Goal: Transaction & Acquisition: Purchase product/service

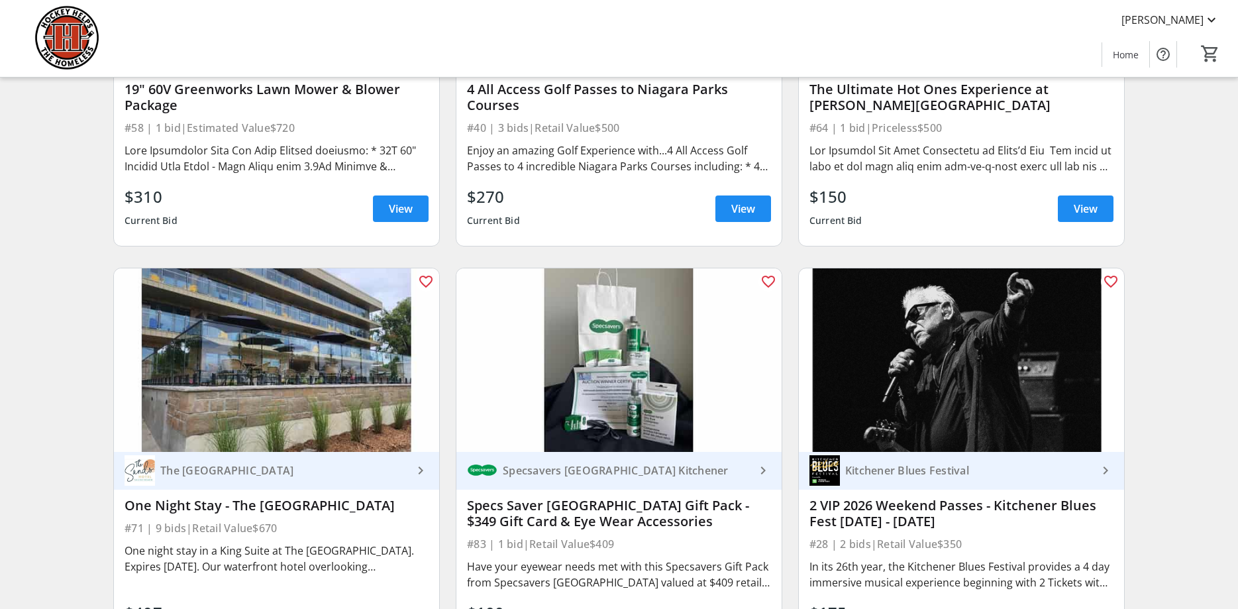
scroll to position [1487, 0]
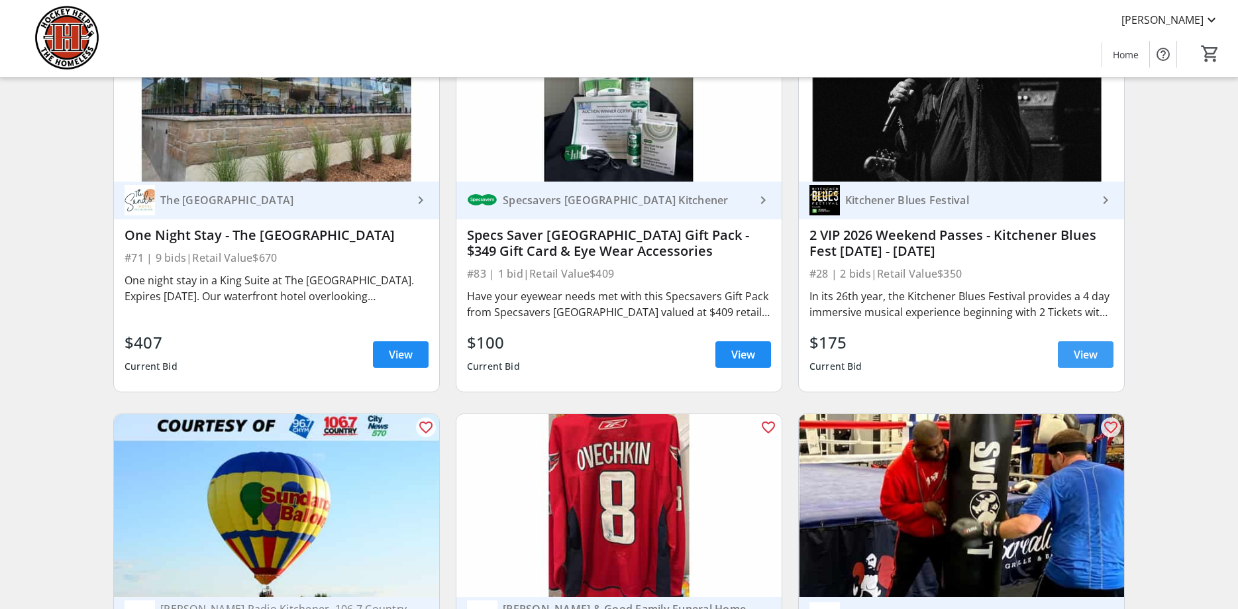
click at [1091, 352] on span "View" at bounding box center [1086, 354] width 24 height 16
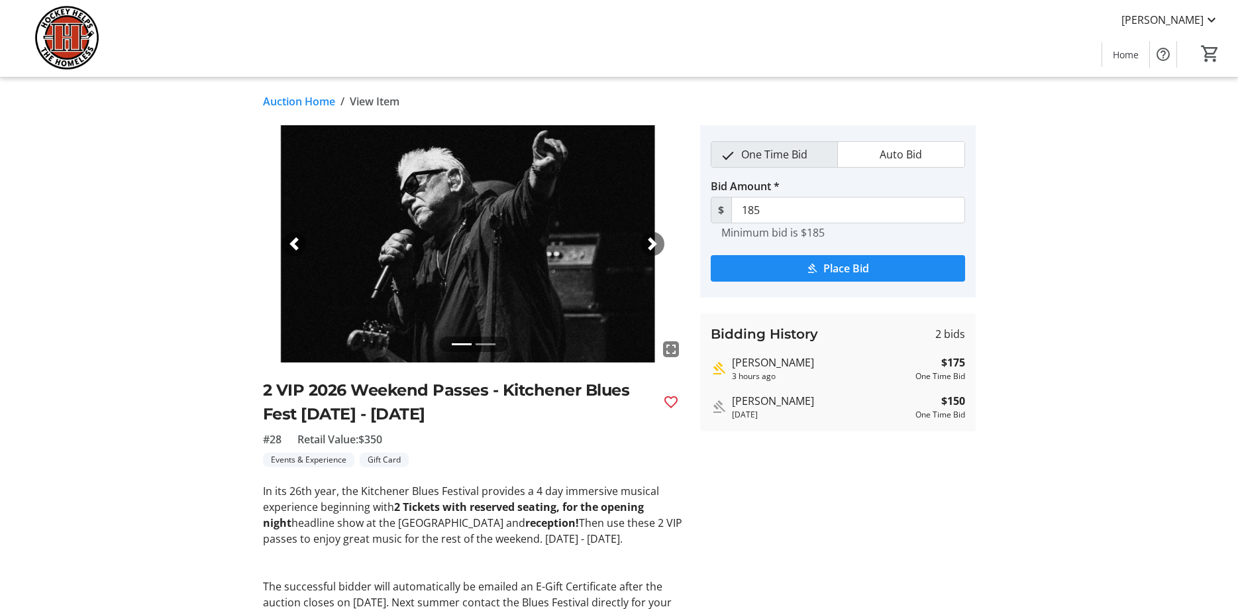
click at [274, 96] on link "Auction Home" at bounding box center [299, 101] width 72 height 16
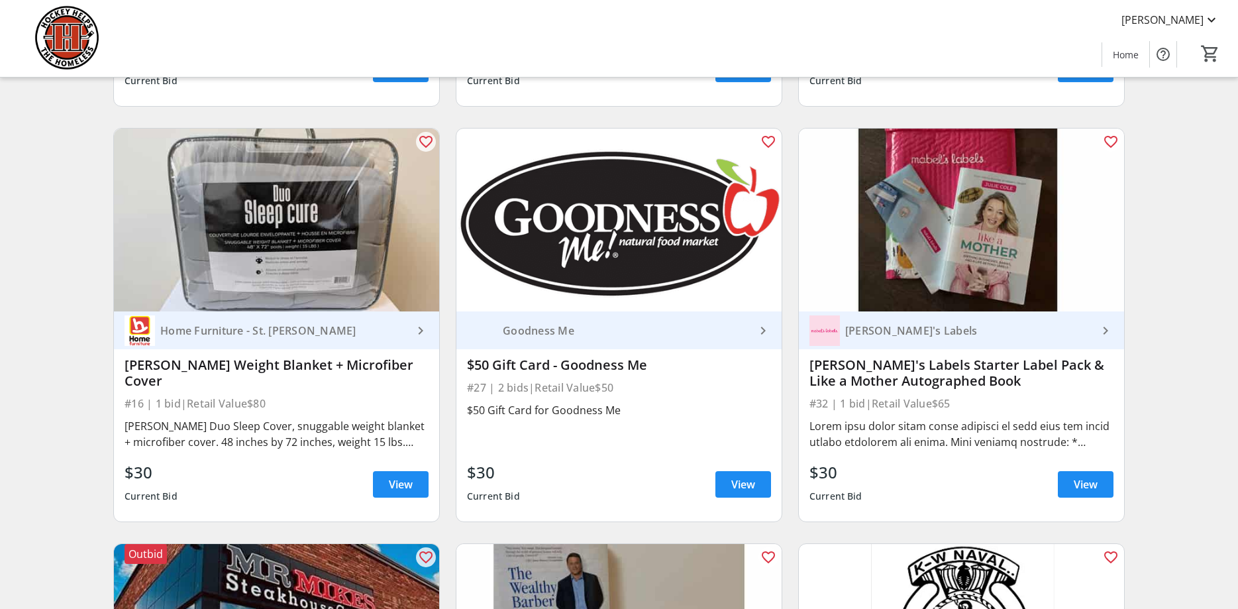
scroll to position [6217, 0]
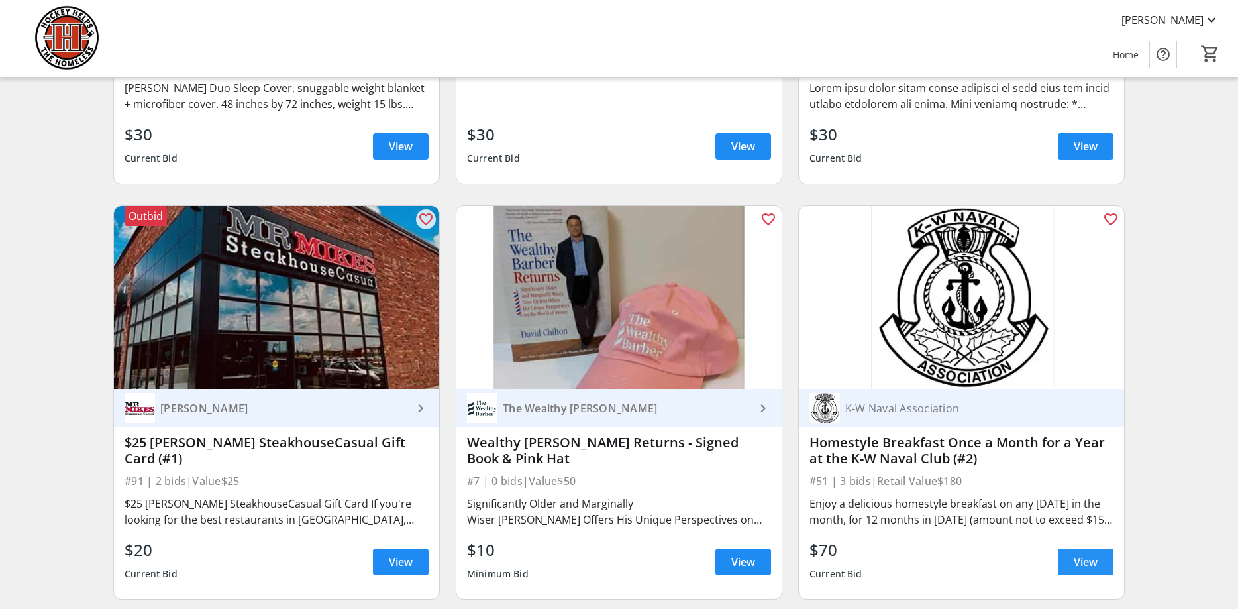
click at [1088, 554] on span "View" at bounding box center [1086, 562] width 24 height 16
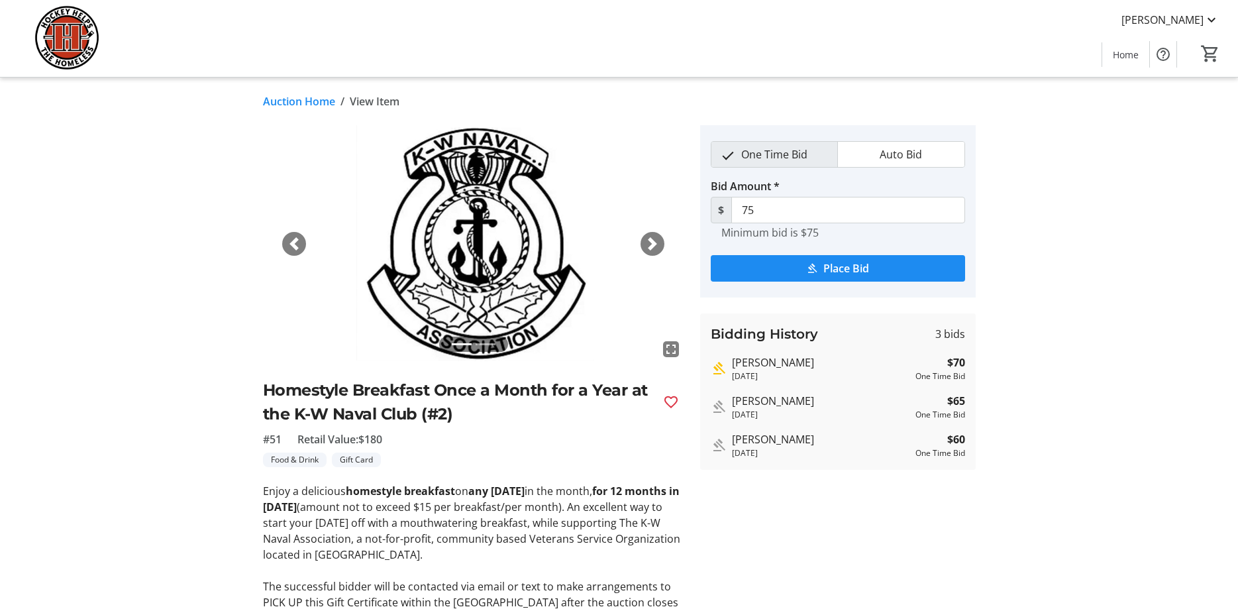
click at [294, 98] on link "Auction Home" at bounding box center [299, 101] width 72 height 16
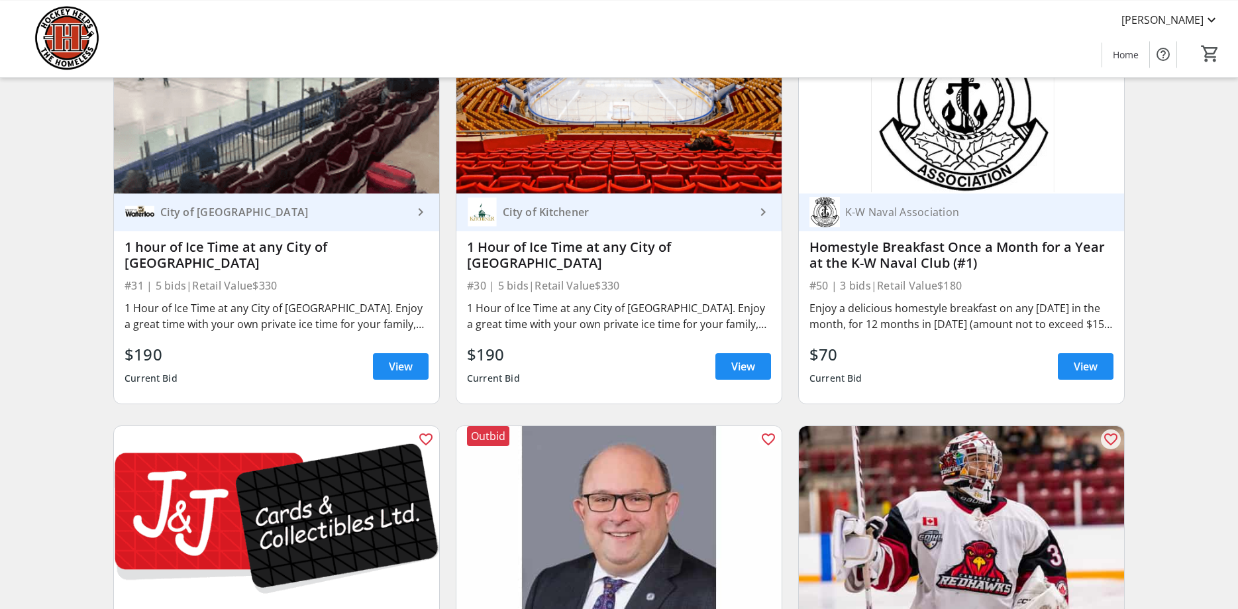
scroll to position [4190, 0]
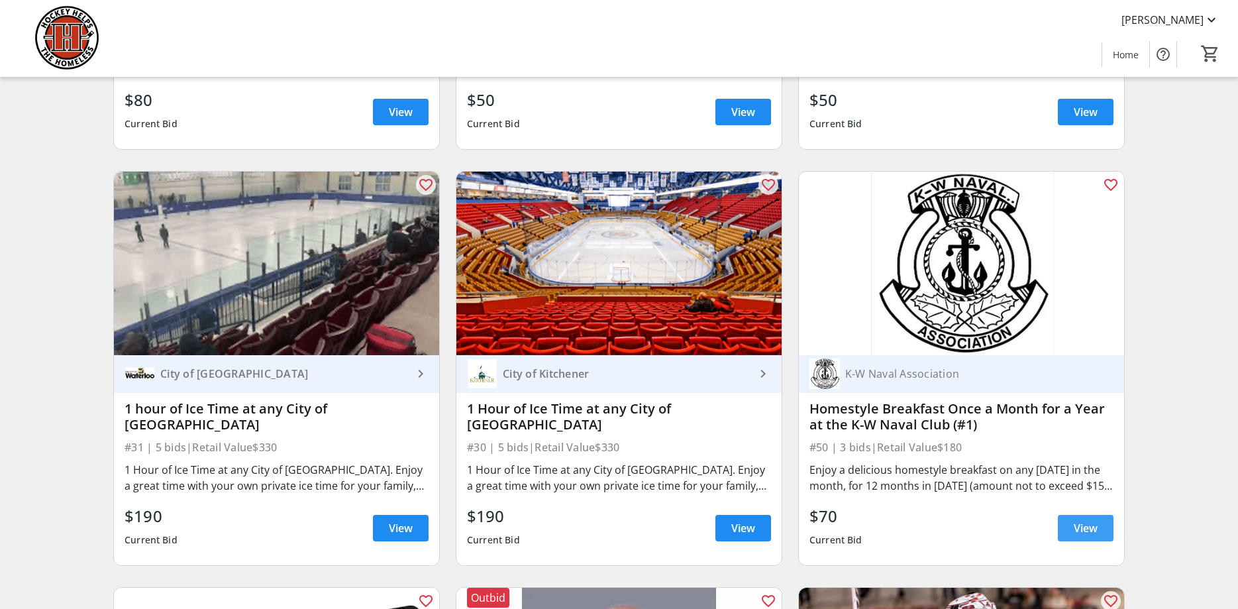
click at [1096, 520] on span "View" at bounding box center [1086, 528] width 24 height 16
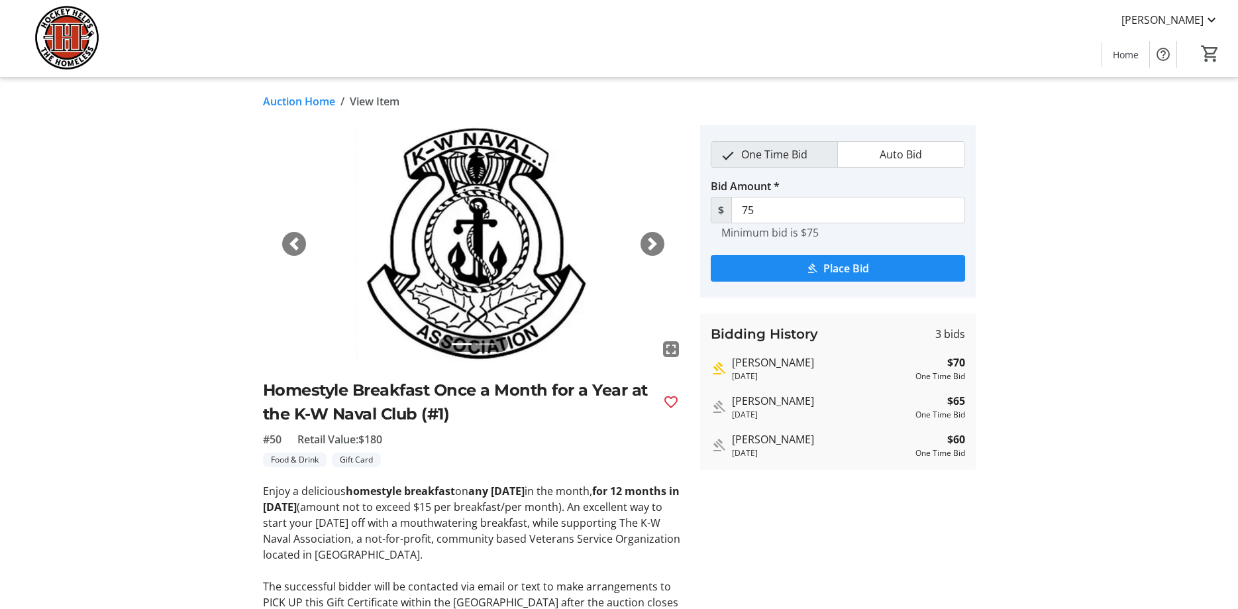
click at [295, 100] on link "Auction Home" at bounding box center [299, 101] width 72 height 16
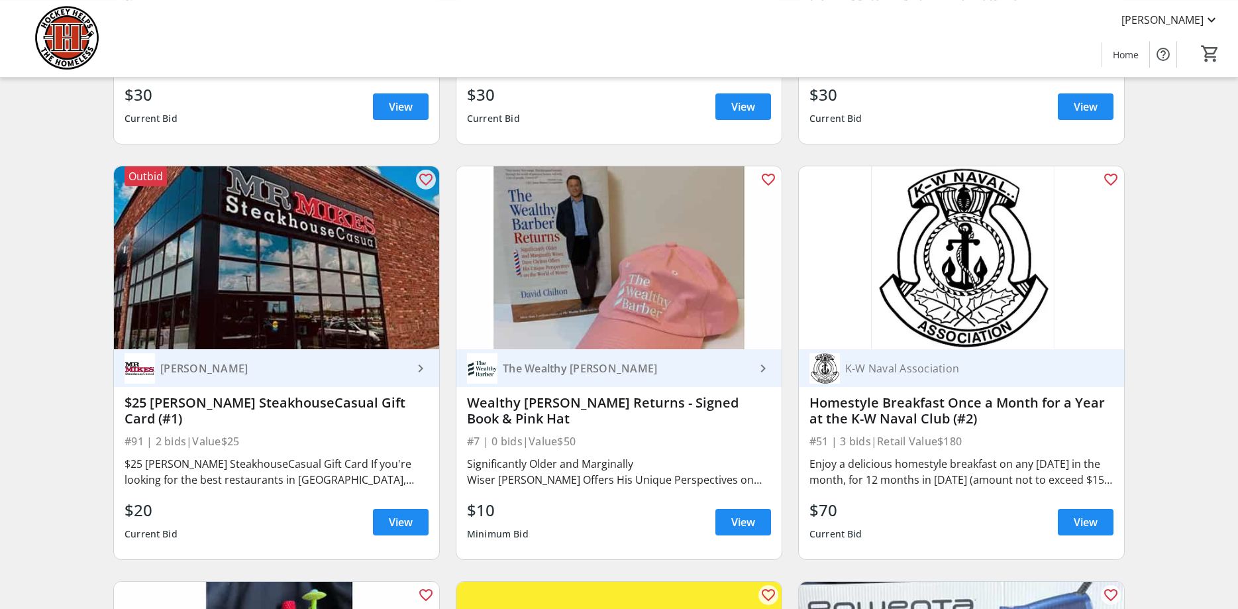
scroll to position [6352, 0]
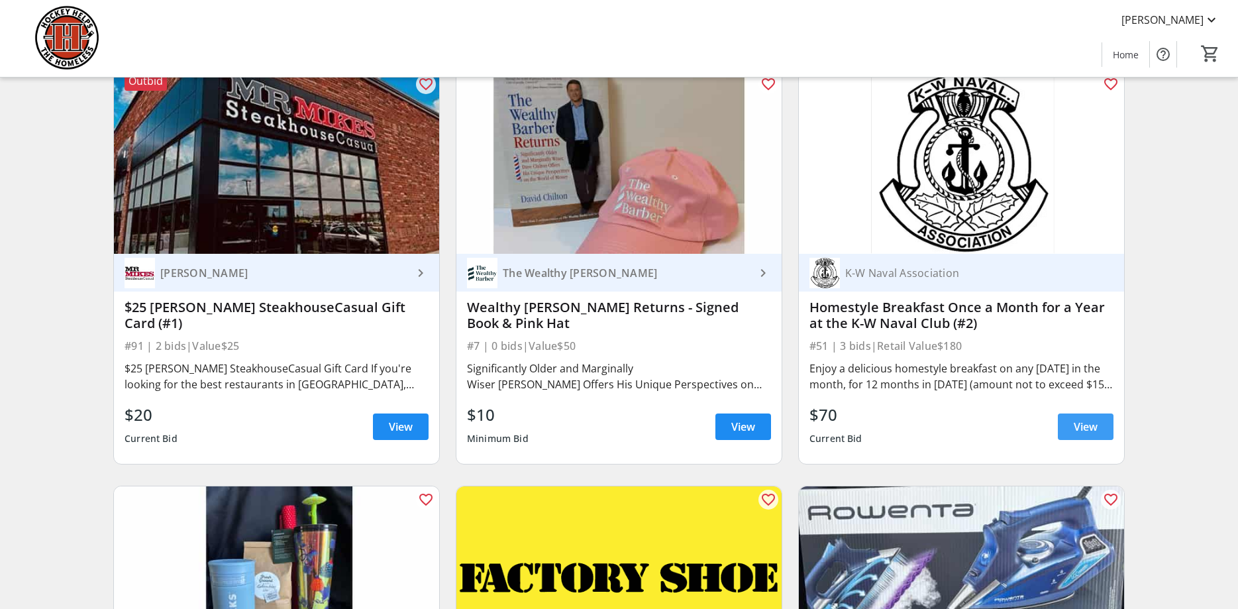
click at [1098, 411] on span at bounding box center [1086, 427] width 56 height 32
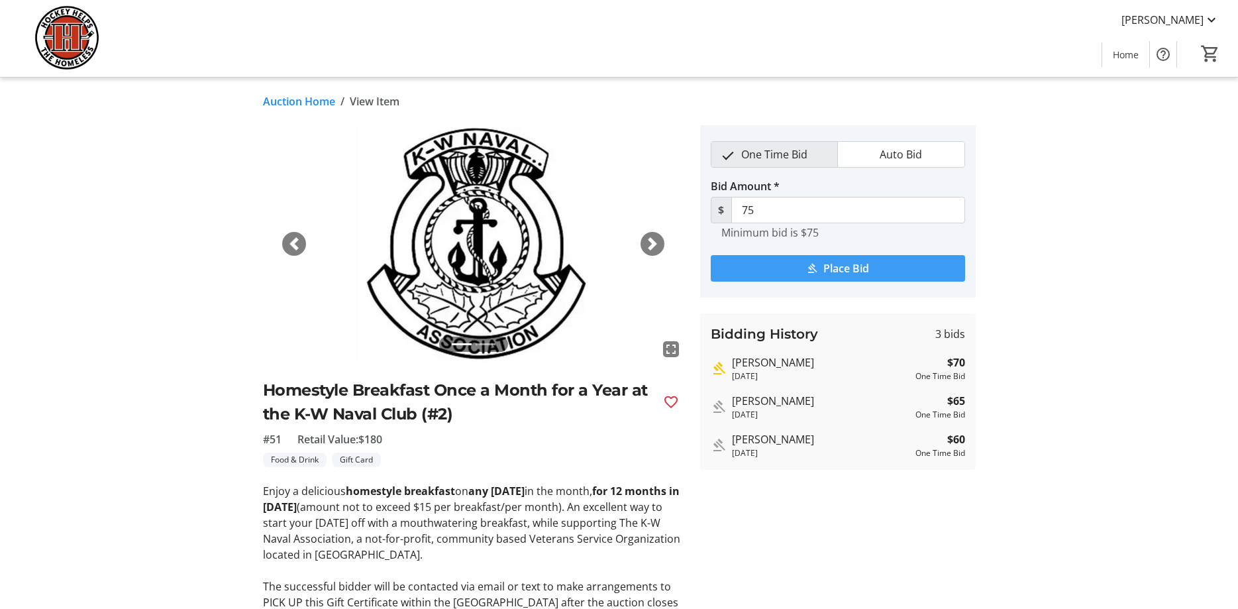
click at [844, 266] on span "Place Bid" at bounding box center [846, 268] width 46 height 16
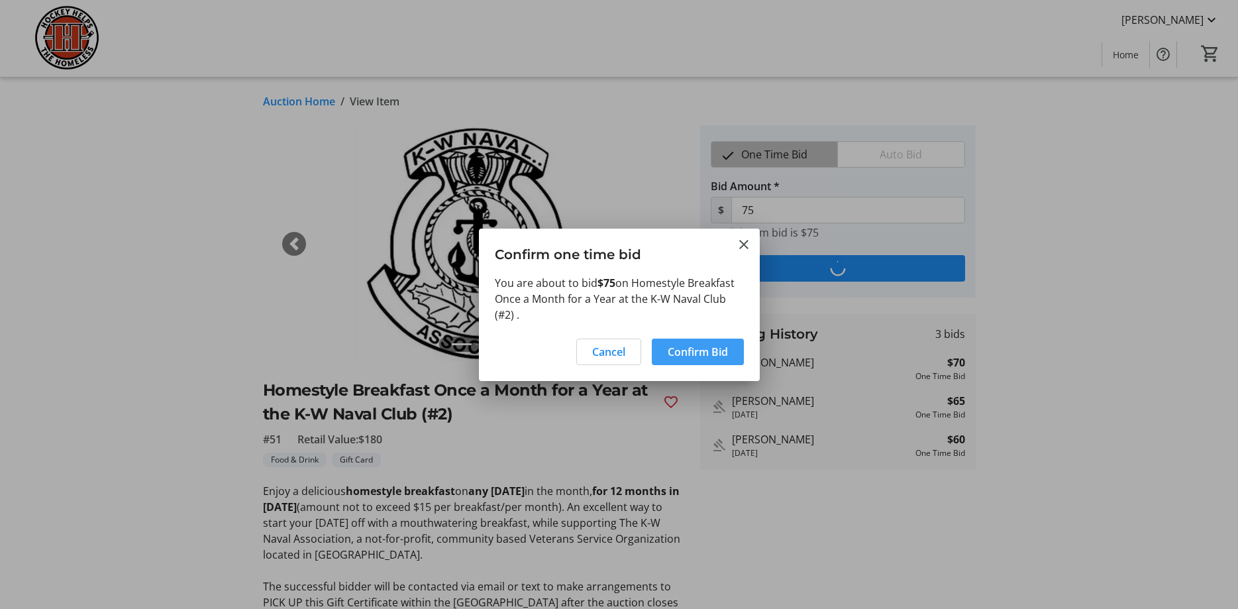
click at [707, 347] on span "Confirm Bid" at bounding box center [698, 352] width 60 height 16
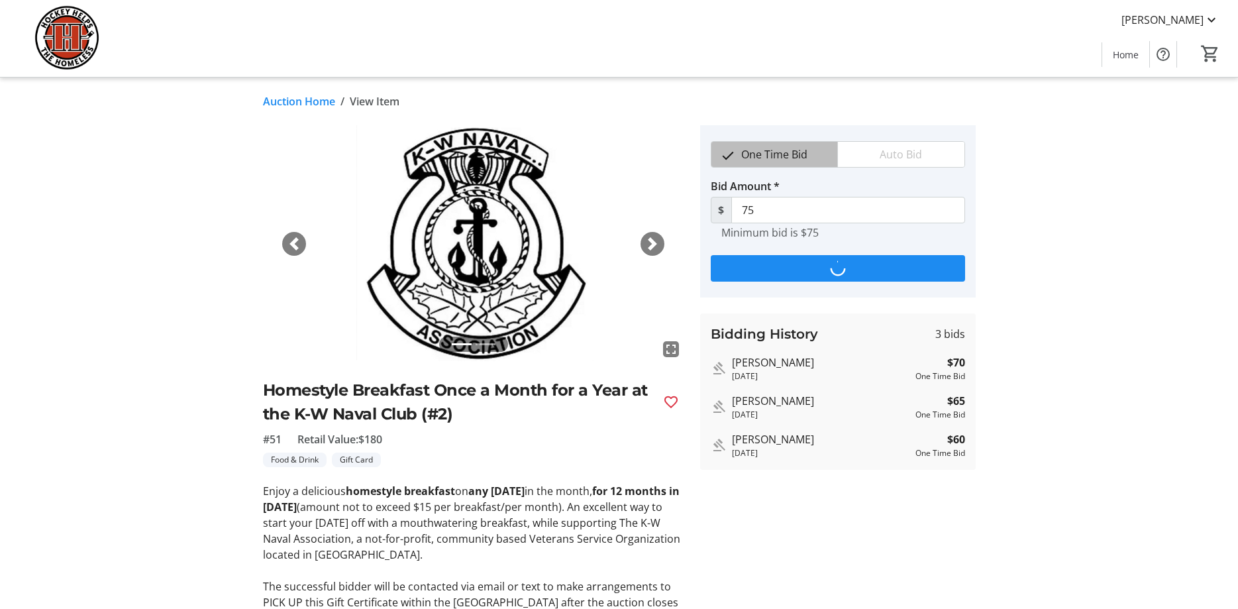
type input "80"
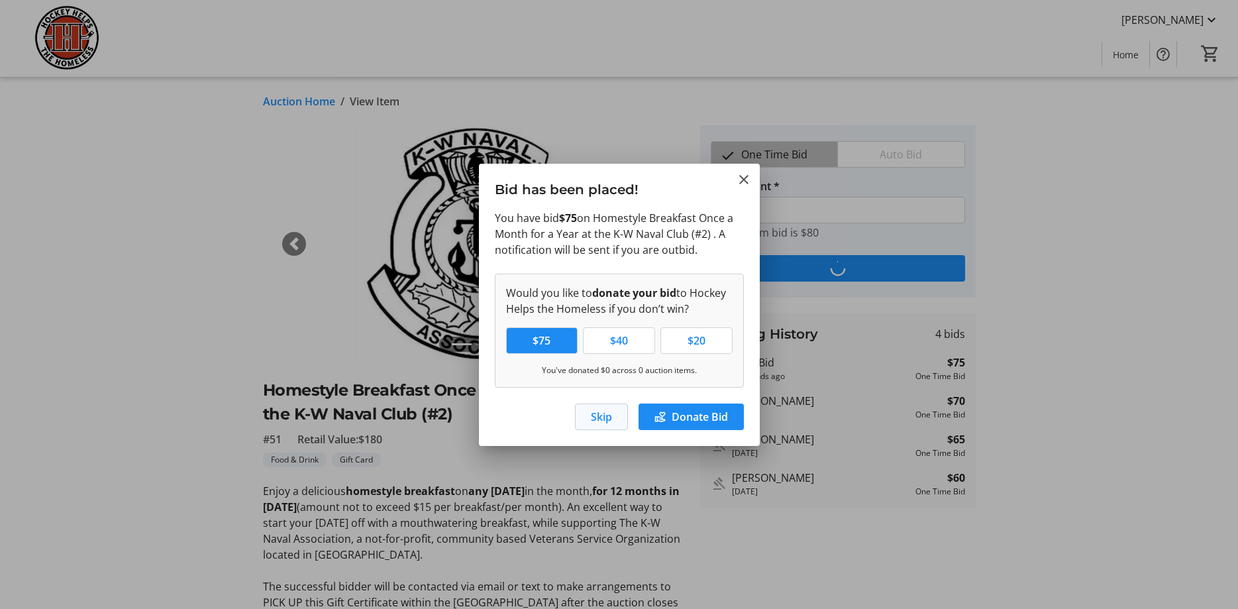
click at [612, 407] on span "button" at bounding box center [602, 417] width 52 height 32
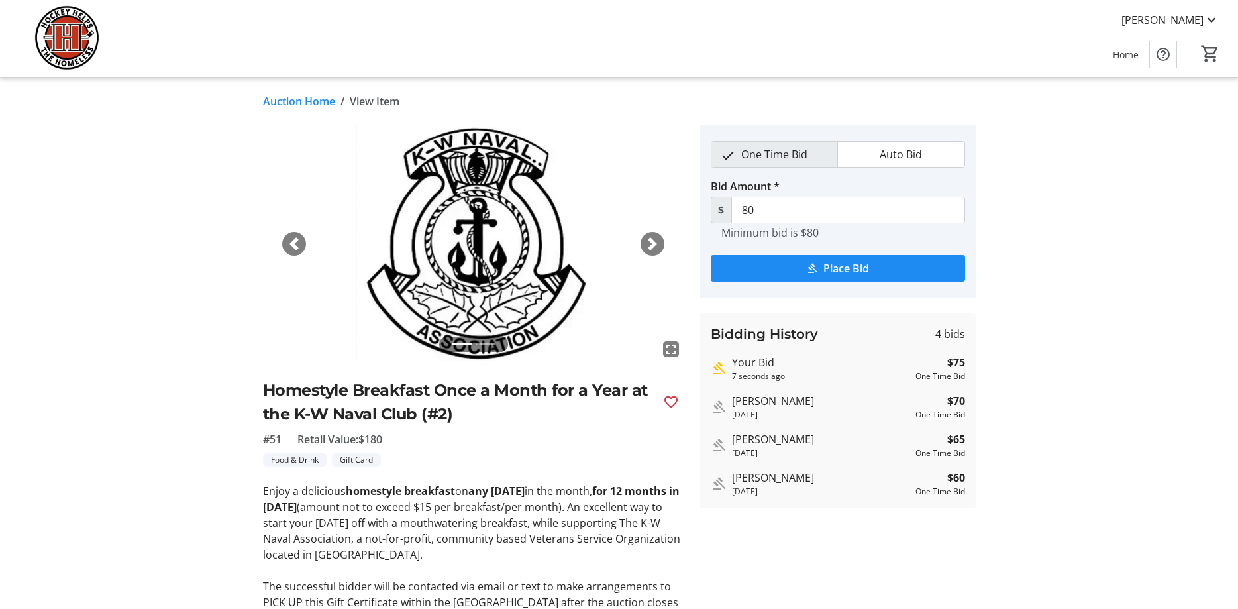
click at [289, 100] on link "Auction Home" at bounding box center [299, 101] width 72 height 16
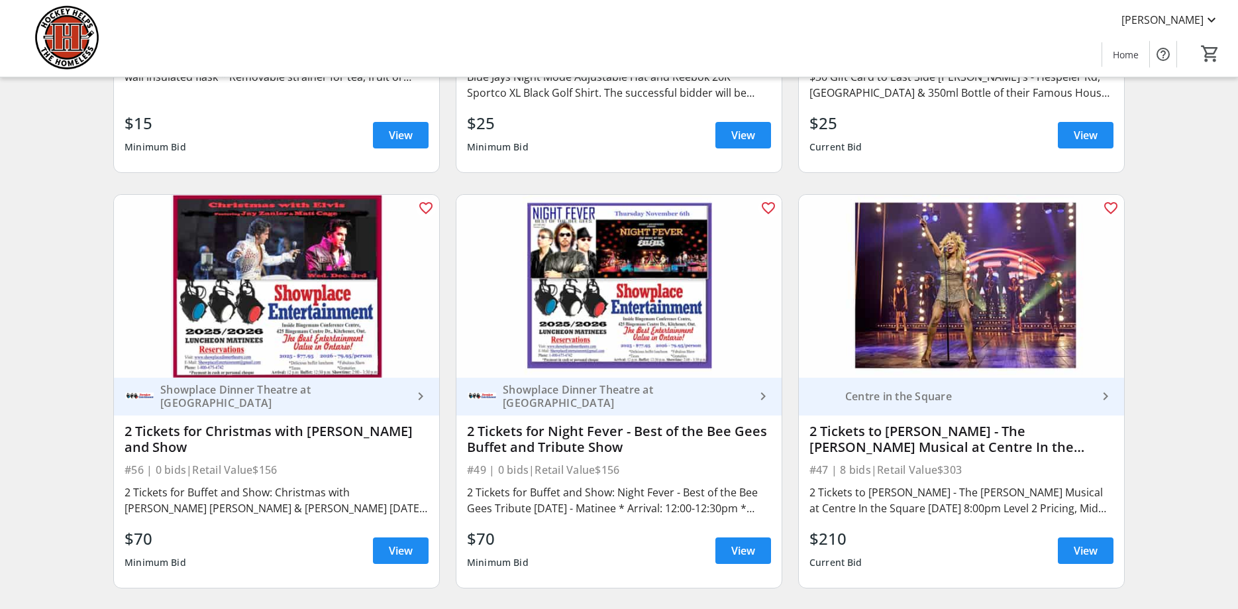
scroll to position [7636, 0]
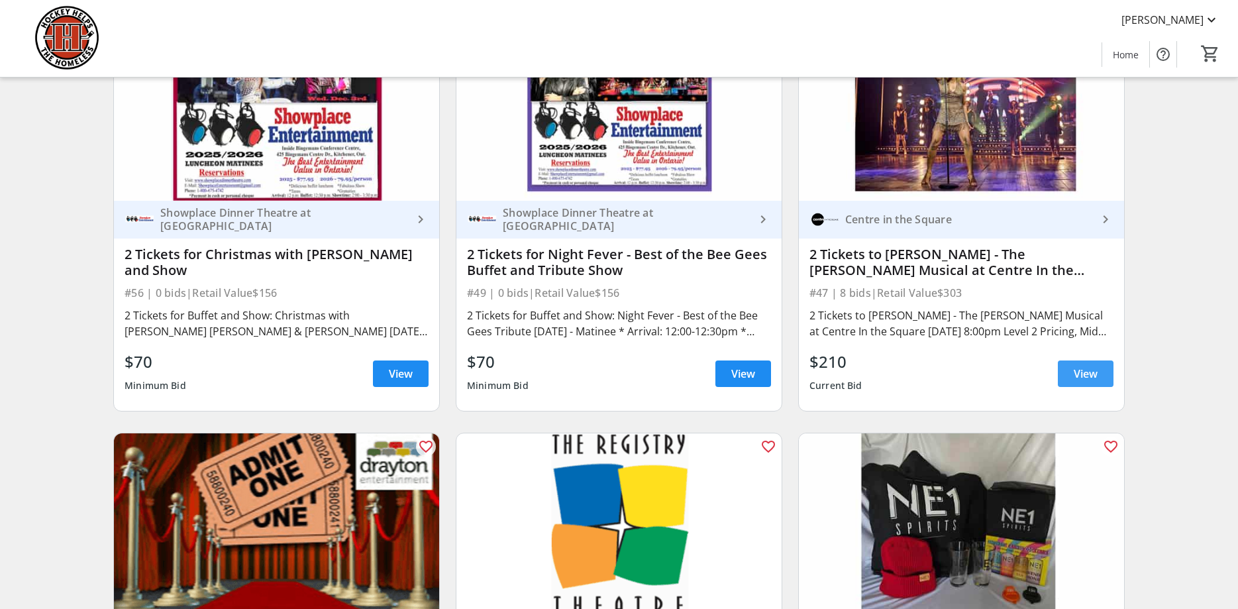
click at [1075, 366] on span "View" at bounding box center [1086, 374] width 24 height 16
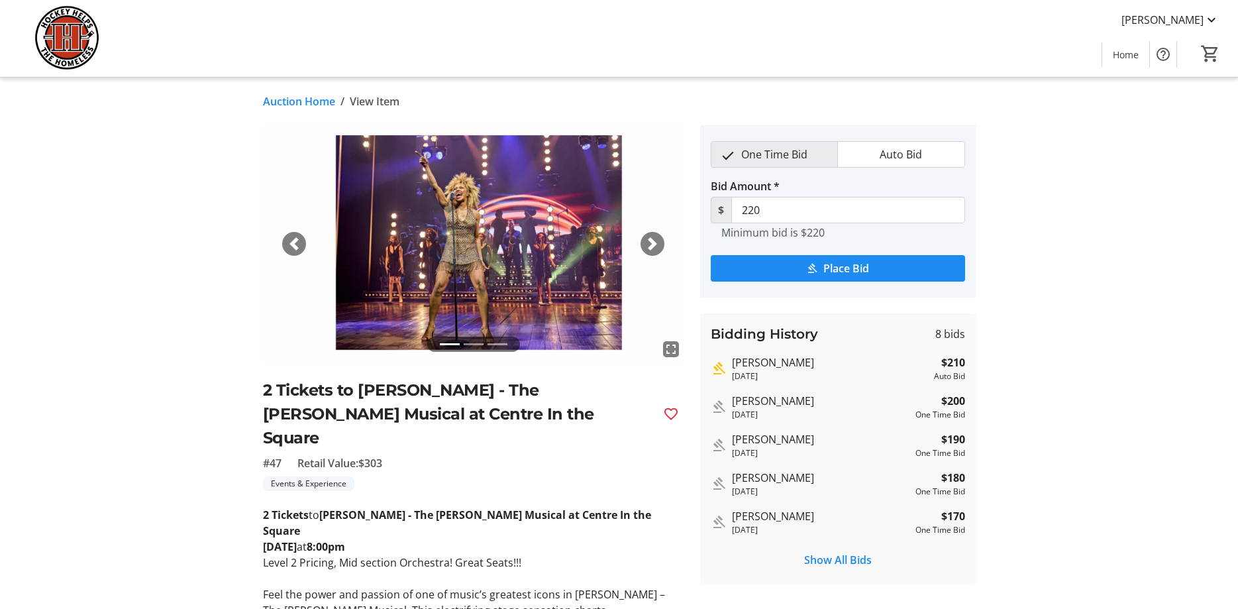
click at [278, 97] on link "Auction Home" at bounding box center [299, 101] width 72 height 16
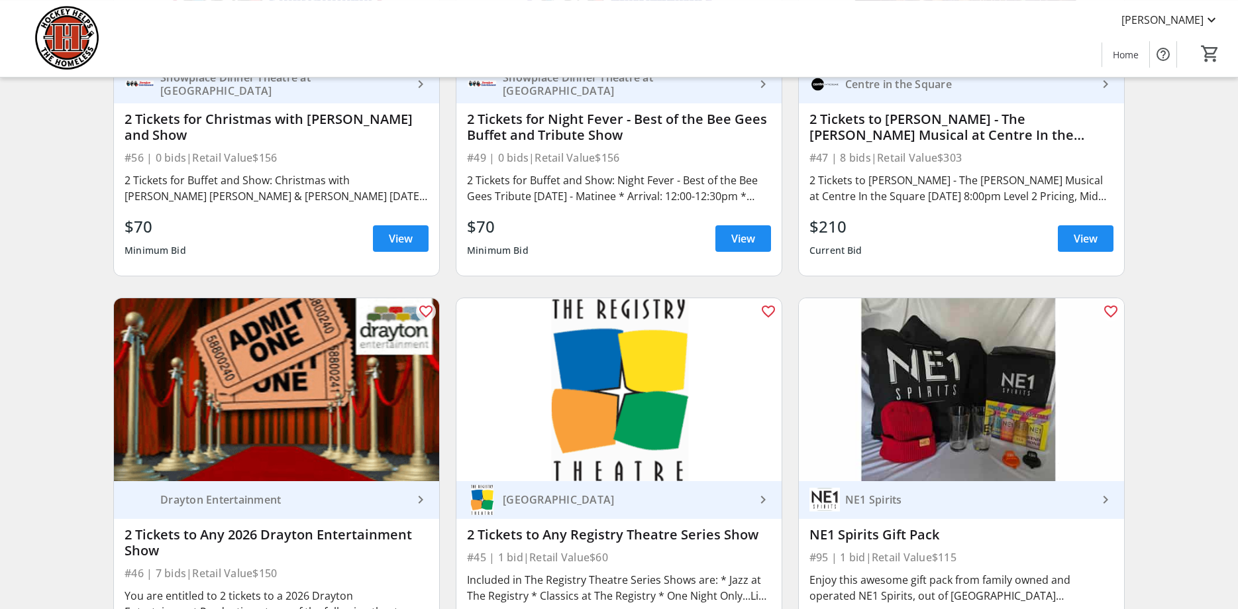
scroll to position [7906, 0]
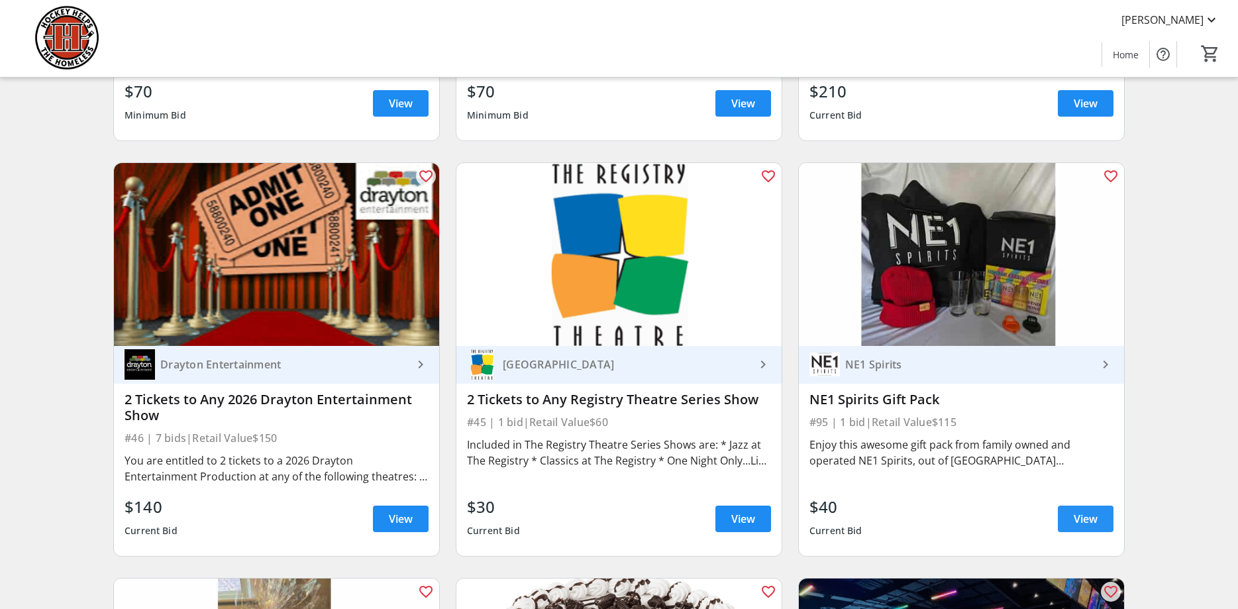
click at [1089, 511] on span "View" at bounding box center [1086, 519] width 24 height 16
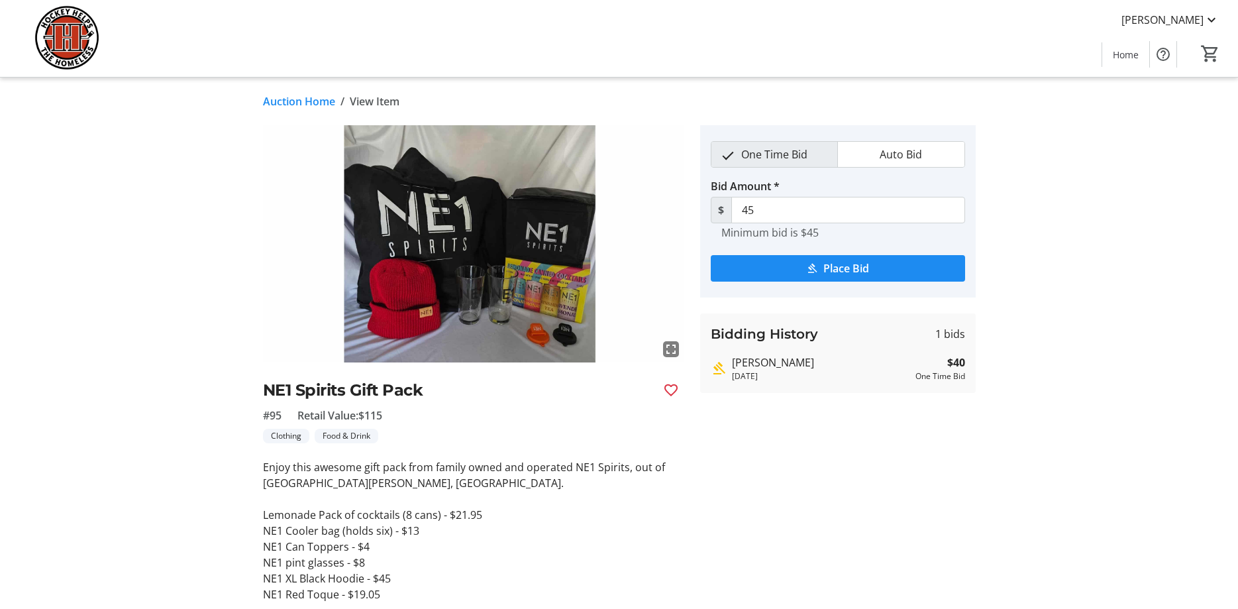
click at [309, 100] on link "Auction Home" at bounding box center [299, 101] width 72 height 16
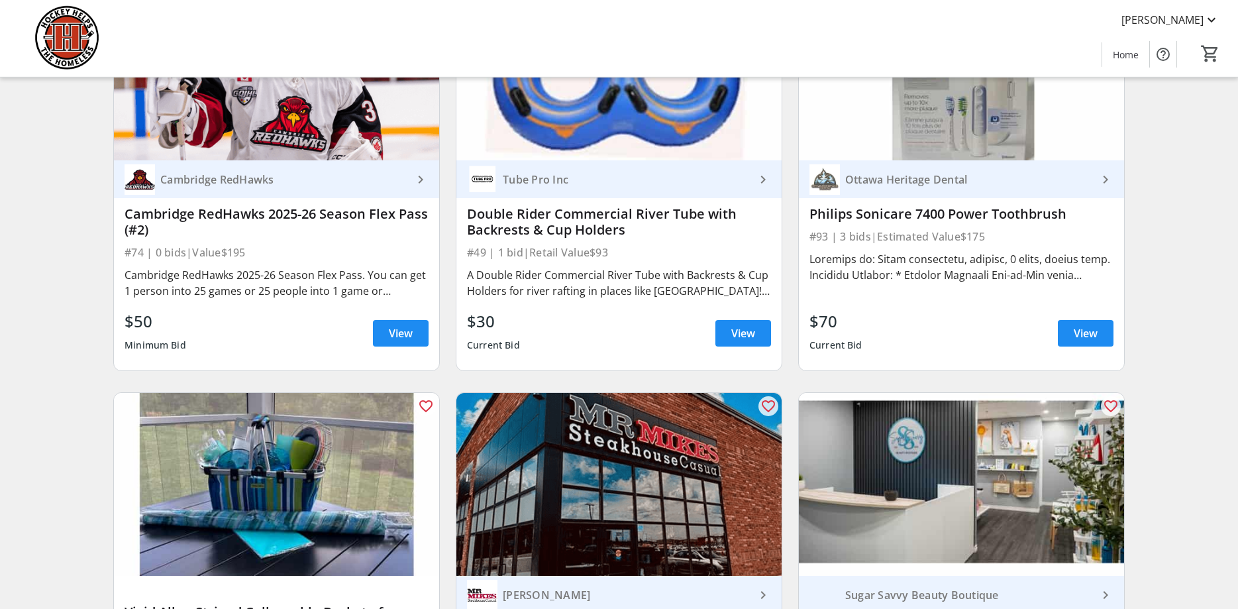
scroll to position [9122, 0]
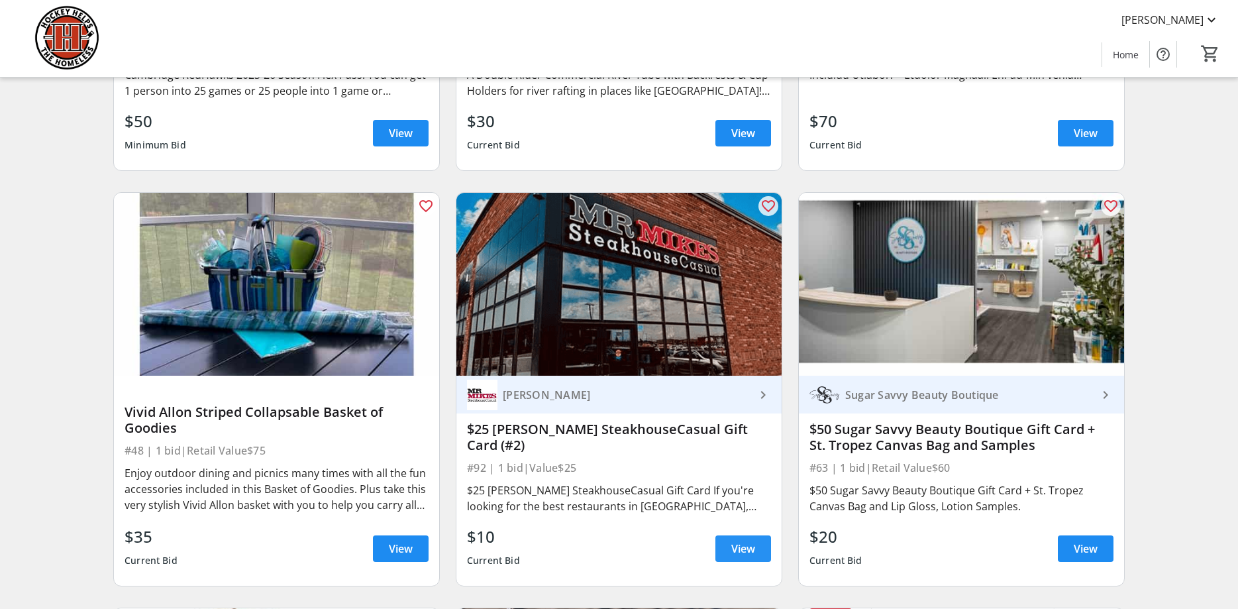
click at [749, 541] on span "View" at bounding box center [743, 549] width 24 height 16
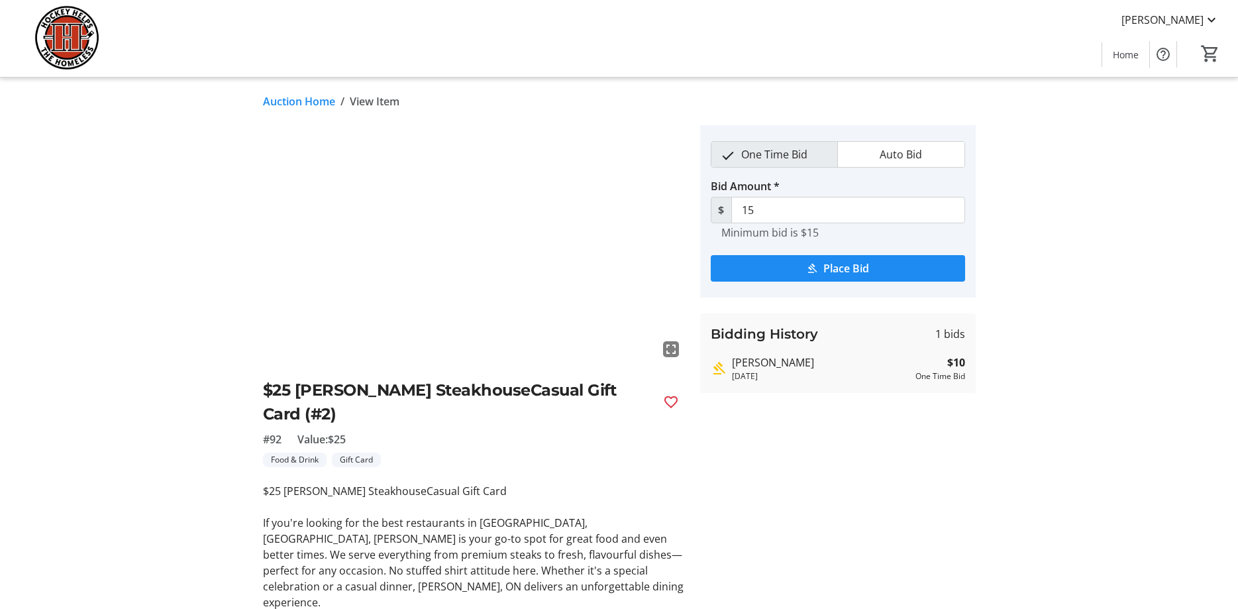
click at [299, 106] on link "Auction Home" at bounding box center [299, 101] width 72 height 16
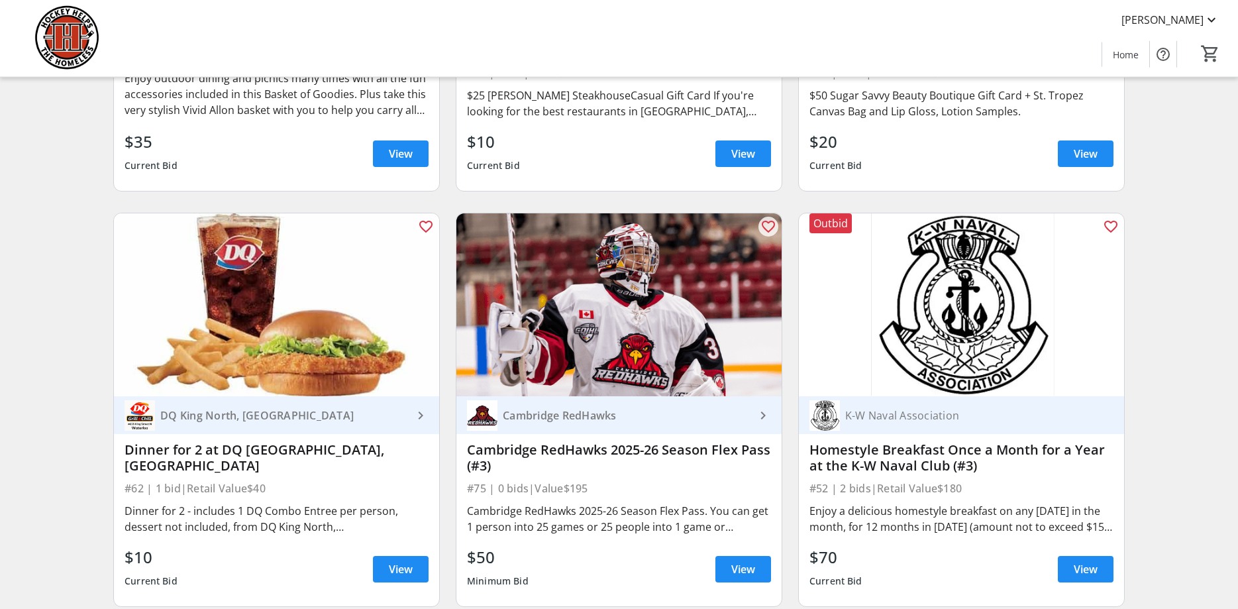
scroll to position [9595, 0]
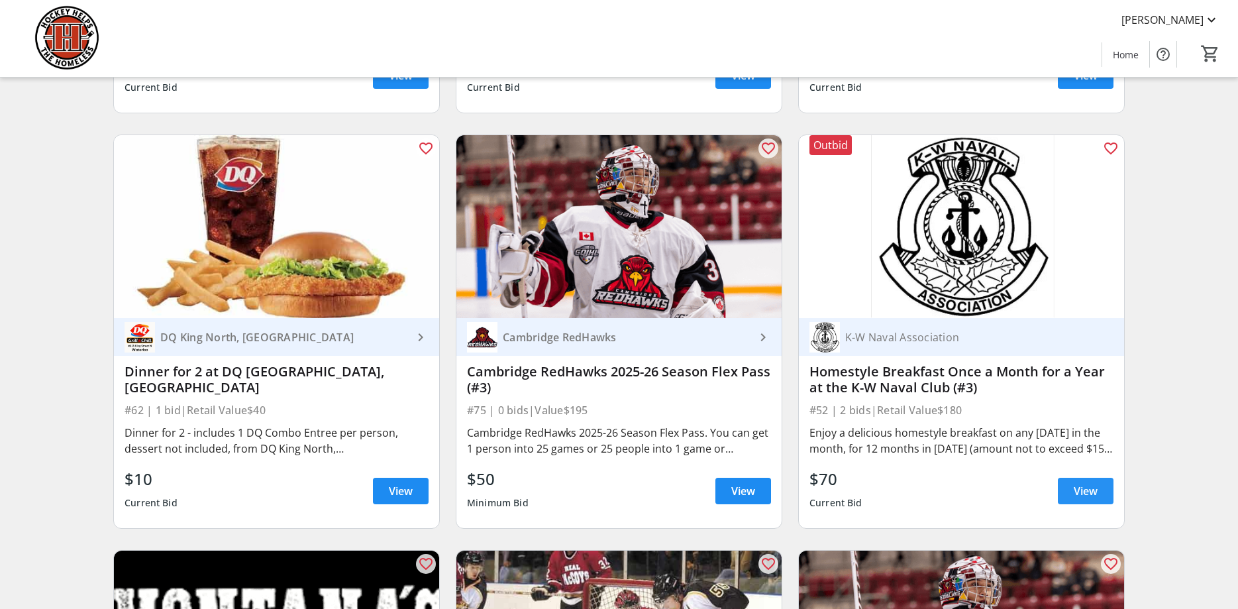
click at [1098, 484] on span at bounding box center [1086, 491] width 56 height 32
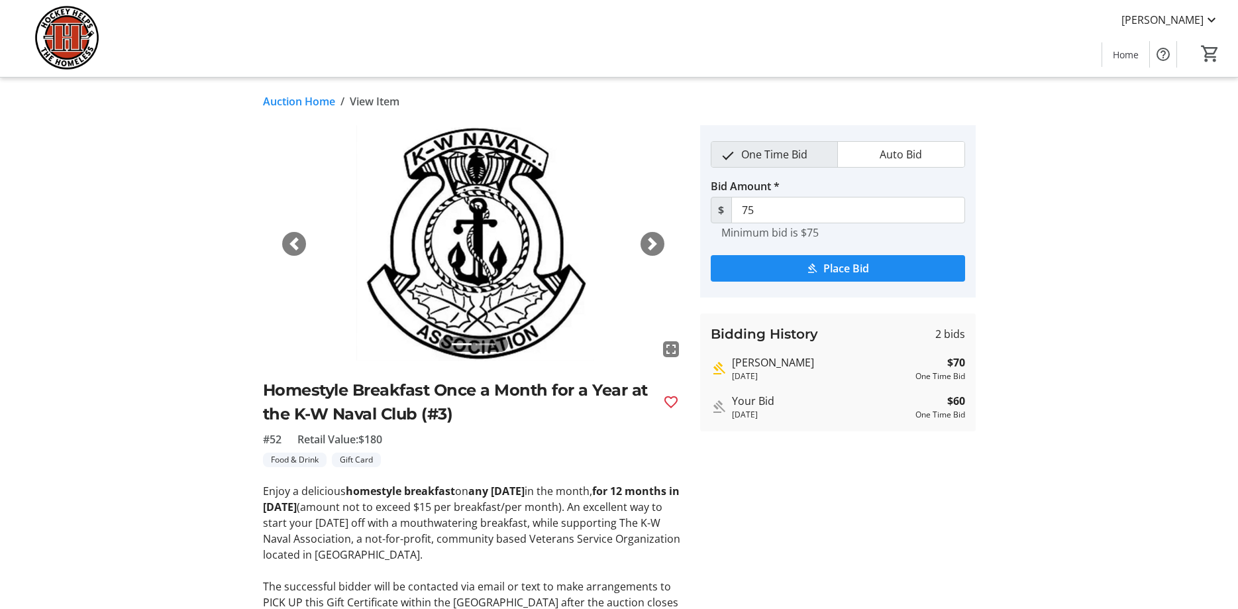
click at [297, 102] on link "Auction Home" at bounding box center [299, 101] width 72 height 16
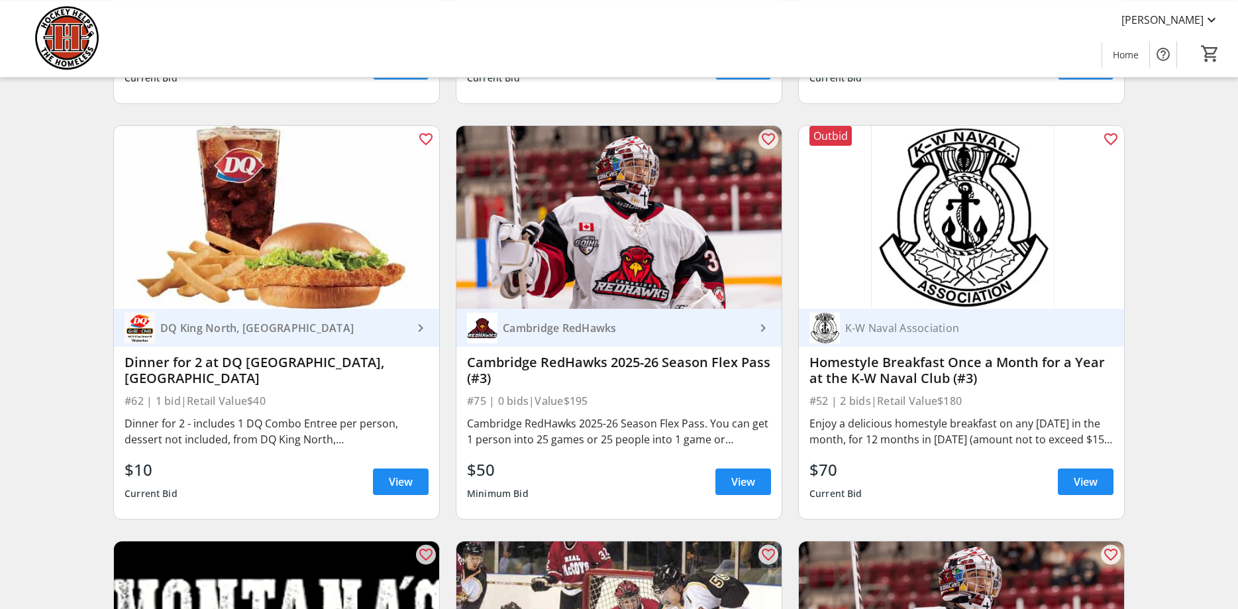
scroll to position [10001, 0]
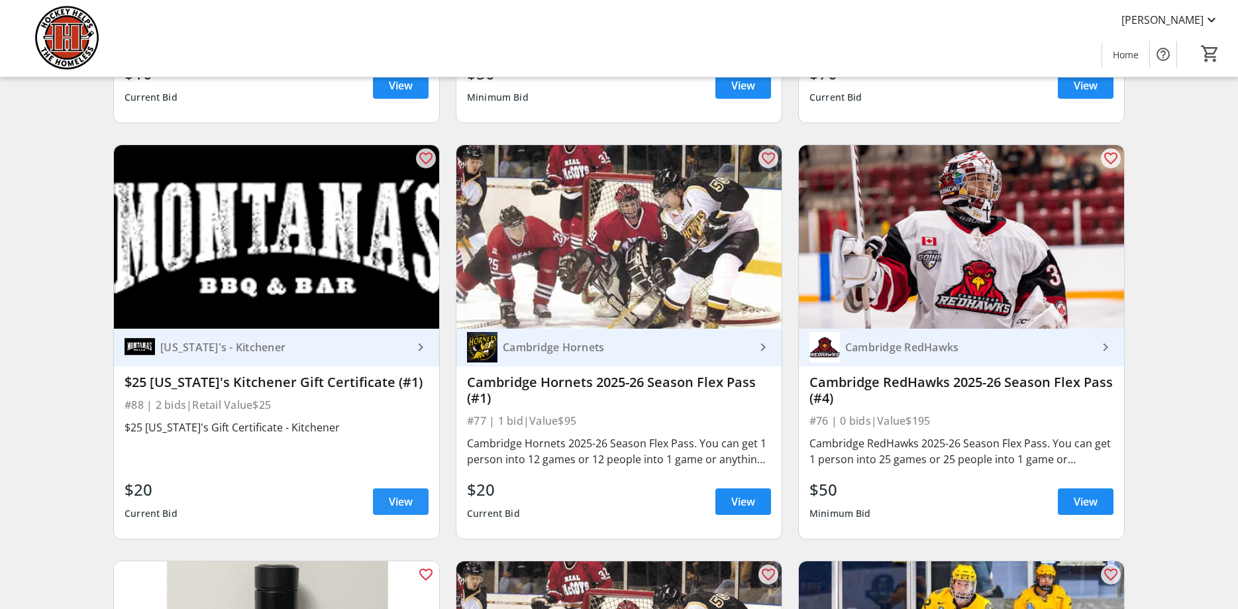
click at [397, 494] on span "View" at bounding box center [401, 502] width 24 height 16
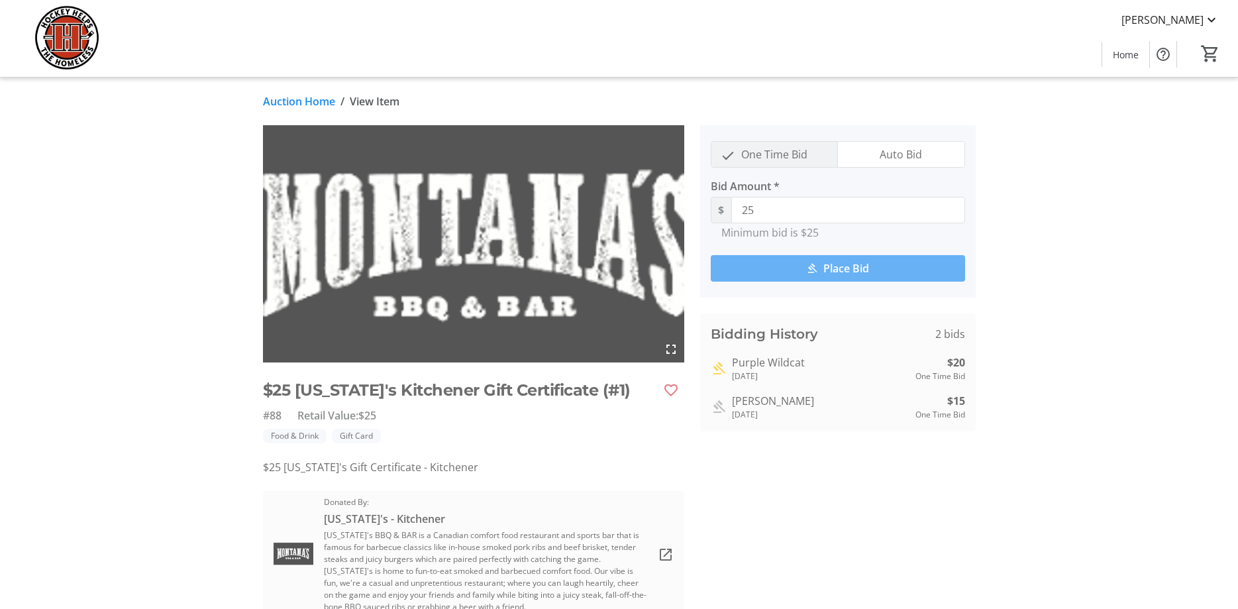
click at [286, 105] on link "Auction Home" at bounding box center [299, 101] width 72 height 16
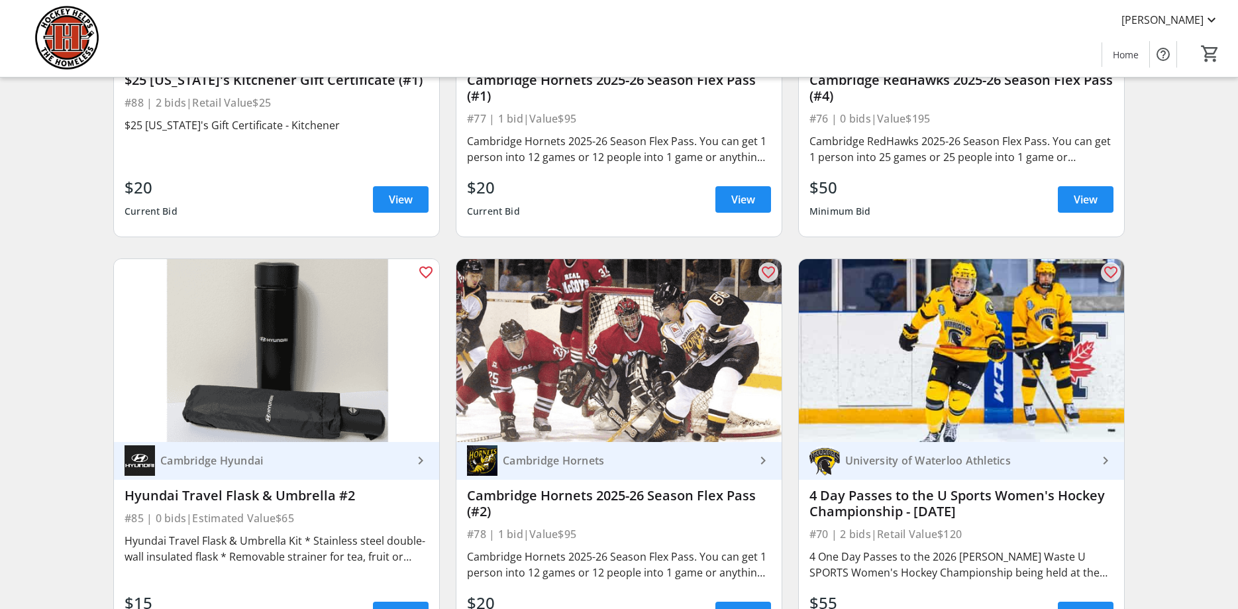
scroll to position [10438, 0]
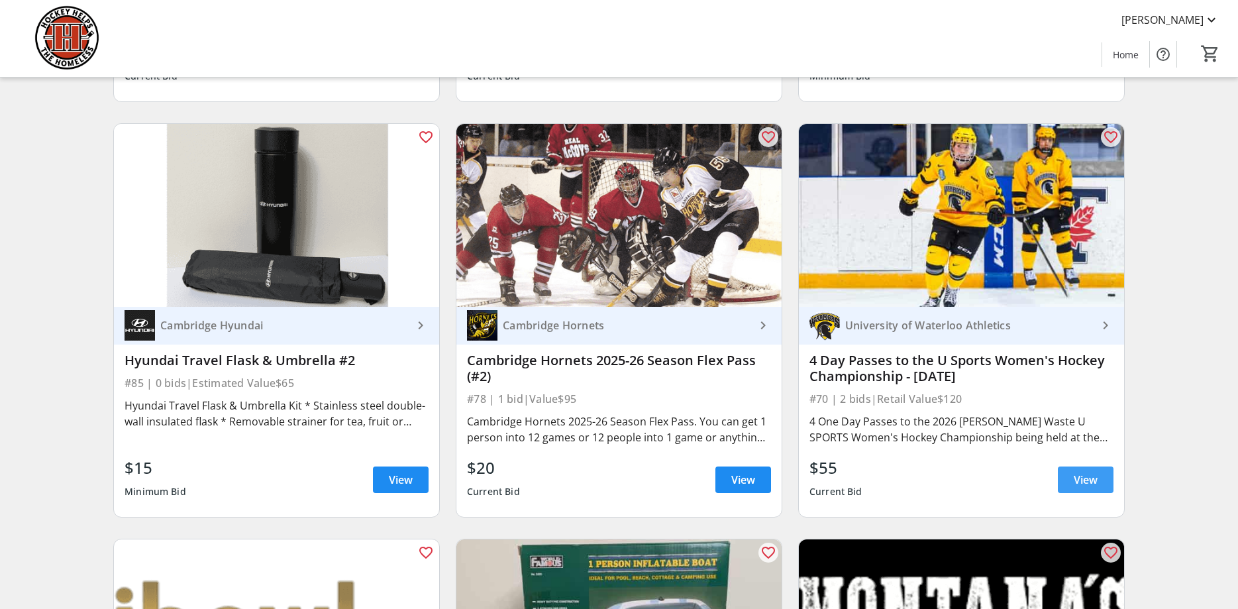
click at [1090, 472] on span "View" at bounding box center [1086, 480] width 24 height 16
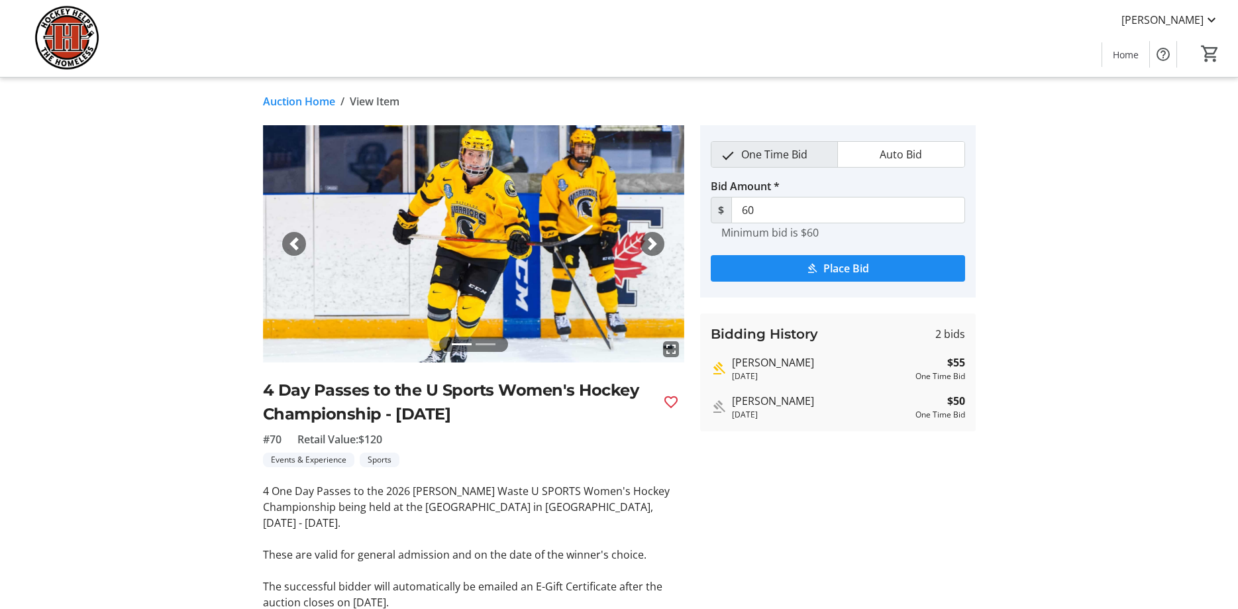
click at [290, 100] on link "Auction Home" at bounding box center [299, 101] width 72 height 16
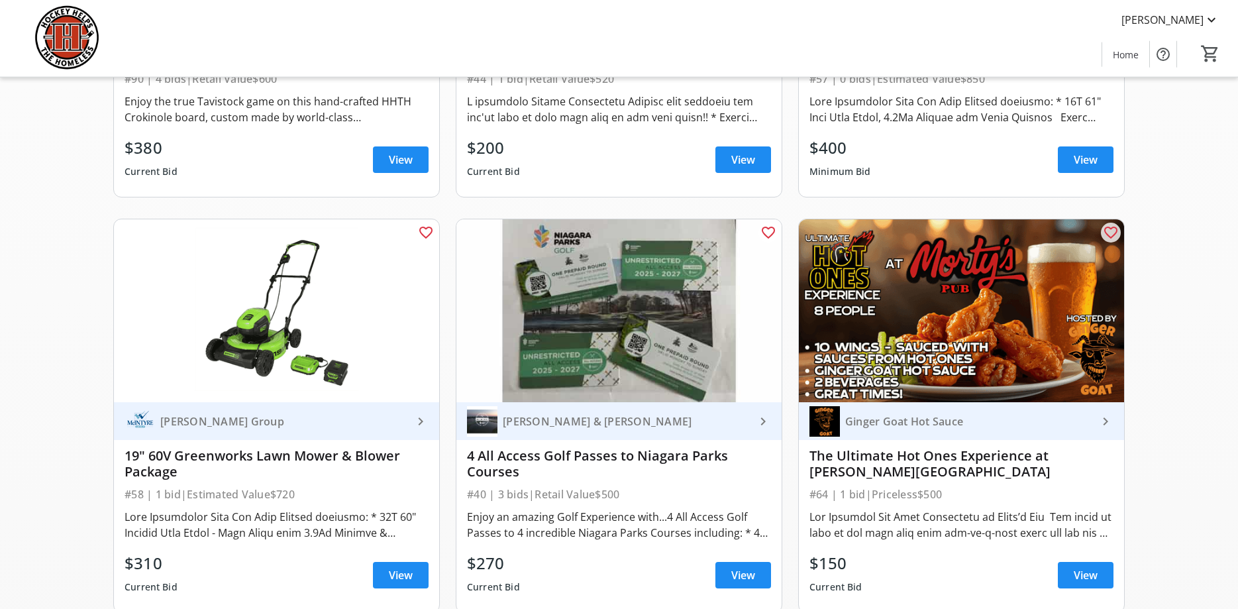
scroll to position [910, 0]
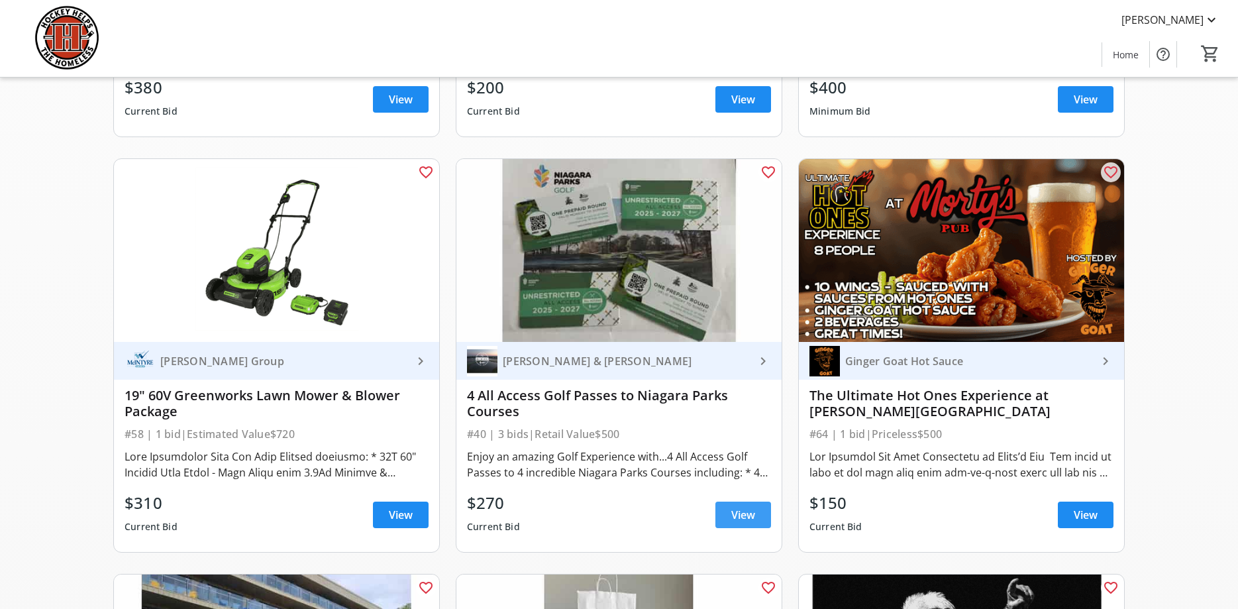
click at [729, 524] on span at bounding box center [743, 515] width 56 height 32
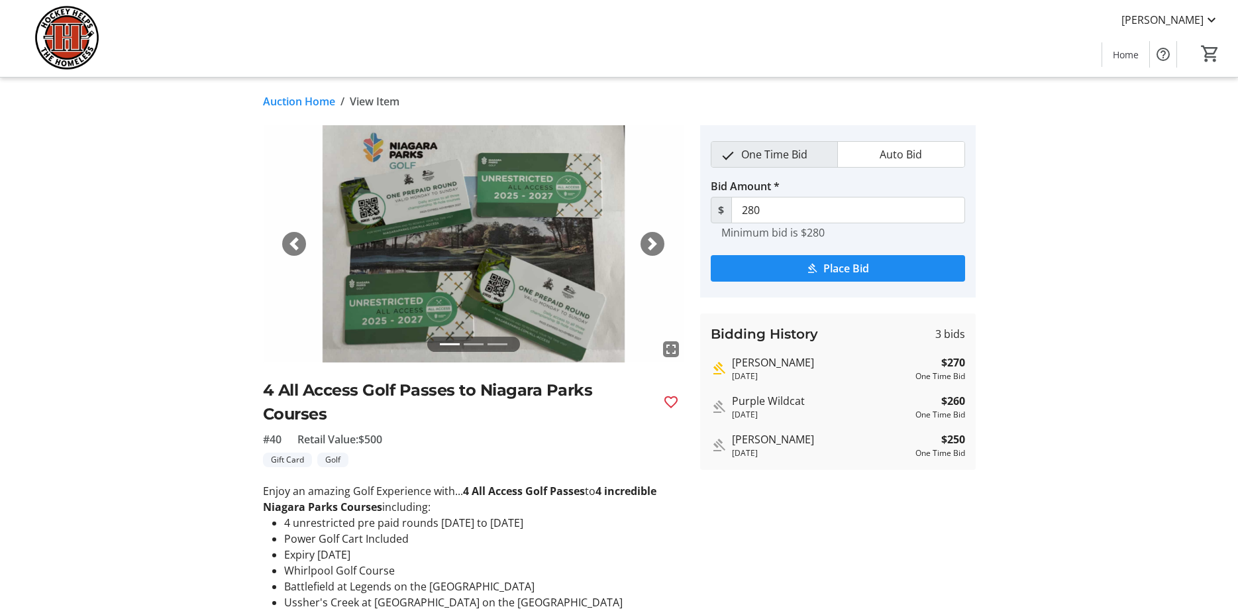
click at [303, 97] on link "Auction Home" at bounding box center [299, 101] width 72 height 16
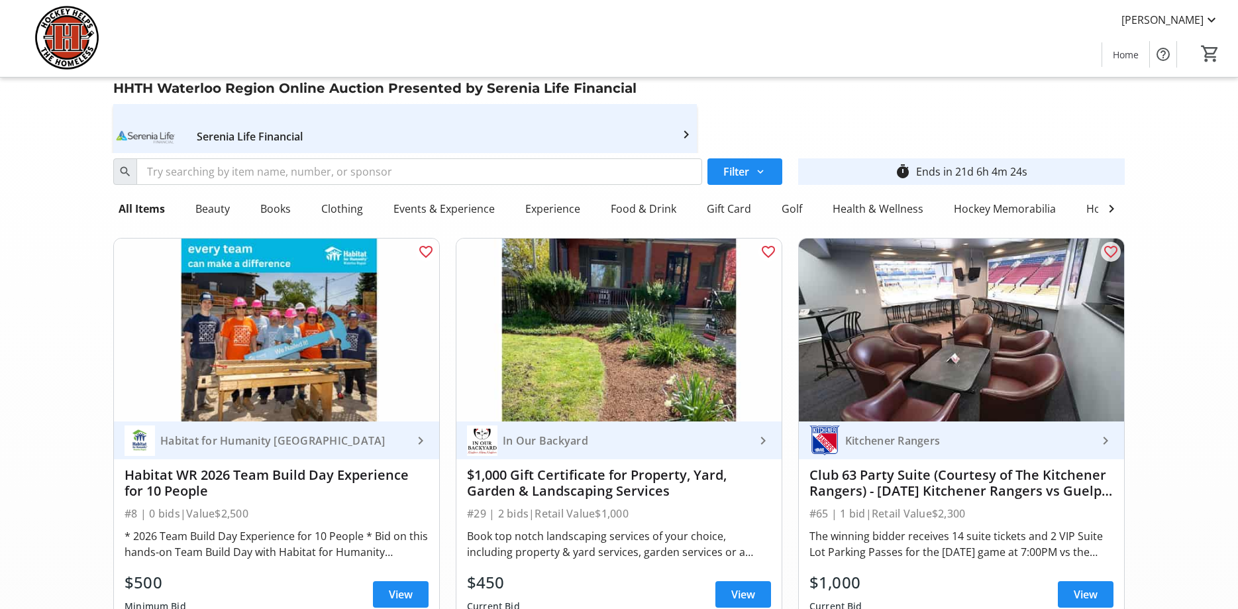
click at [906, 100] on div "HHTH Waterloo Region Online Auction Presented by Serenia Life Financial Serenia…" at bounding box center [619, 116] width 1028 height 76
click at [785, 34] on div "[PERSON_NAME] Home 0" at bounding box center [619, 38] width 1238 height 77
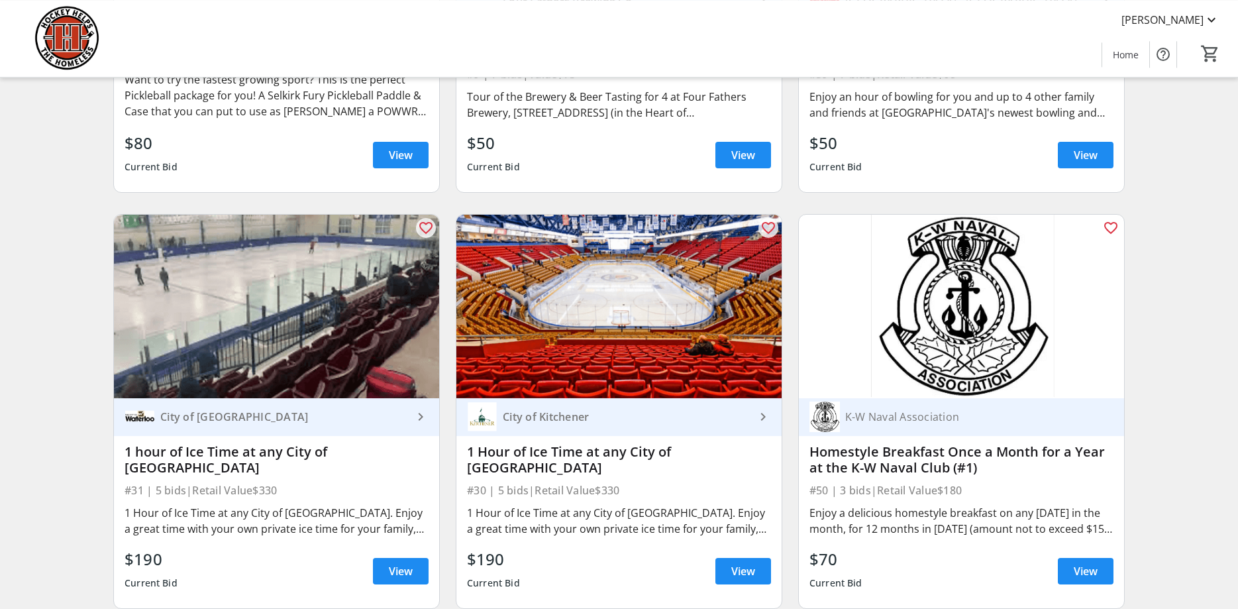
scroll to position [4257, 0]
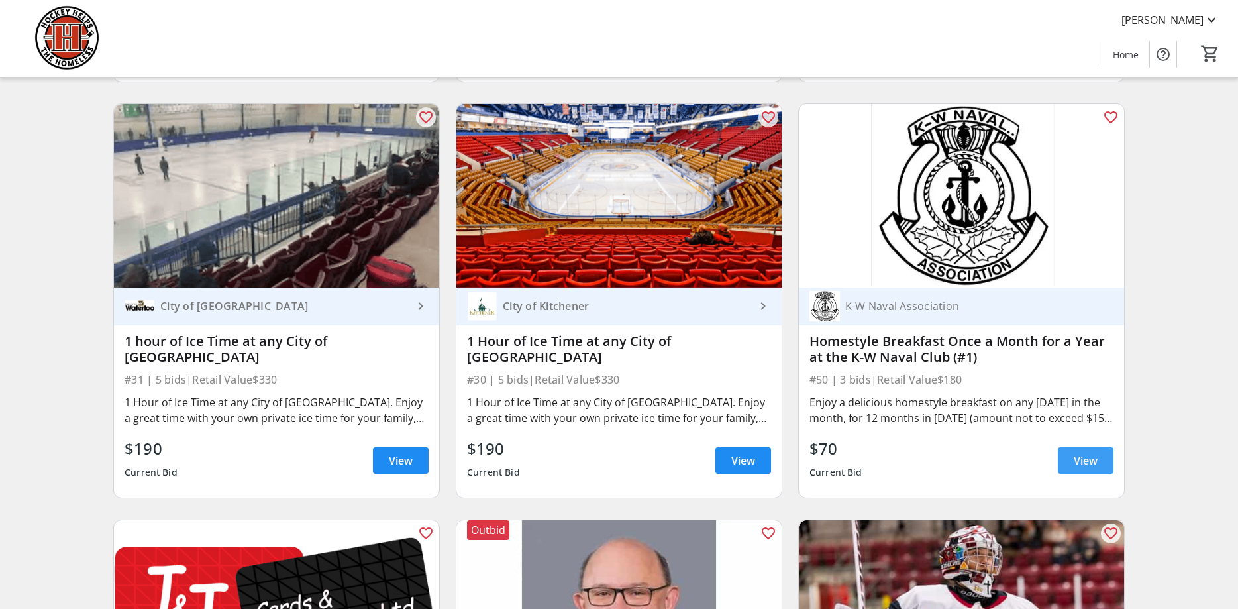
click at [1085, 452] on span "View" at bounding box center [1086, 460] width 24 height 16
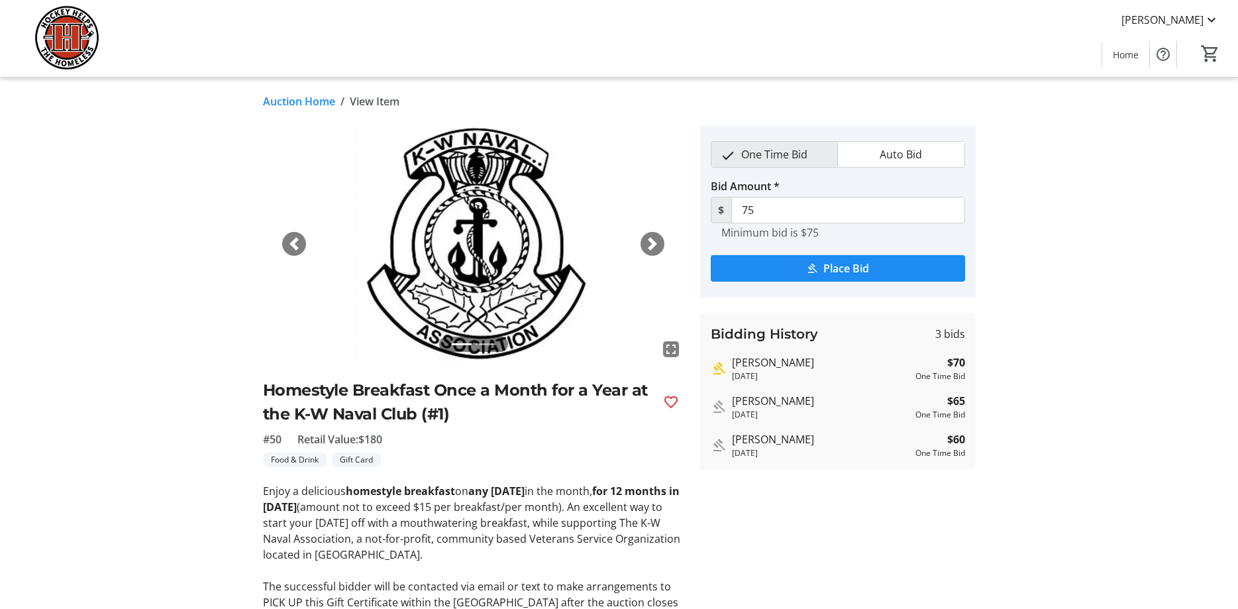
click at [291, 102] on link "Auction Home" at bounding box center [299, 101] width 72 height 16
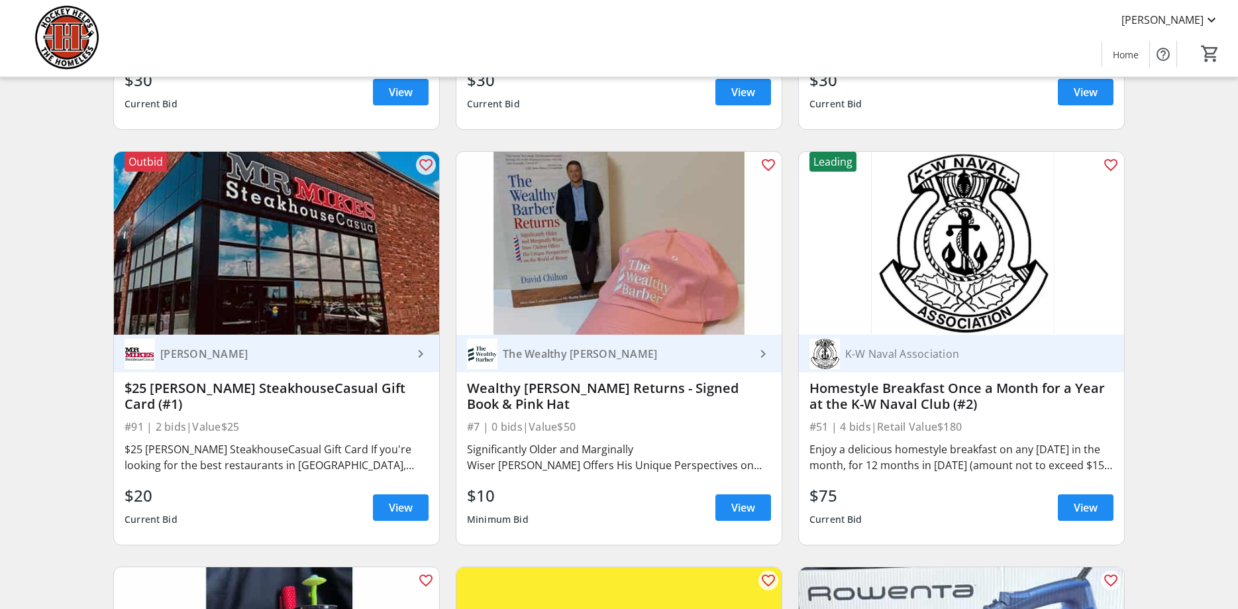
scroll to position [6420, 0]
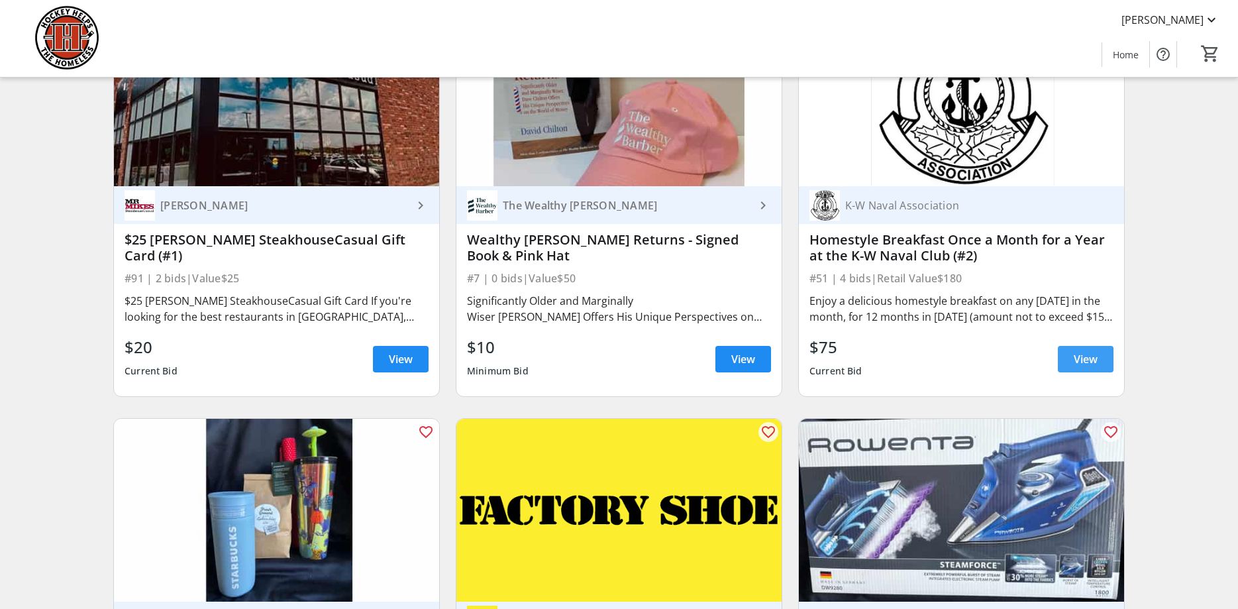
click at [1097, 351] on span "View" at bounding box center [1086, 359] width 24 height 16
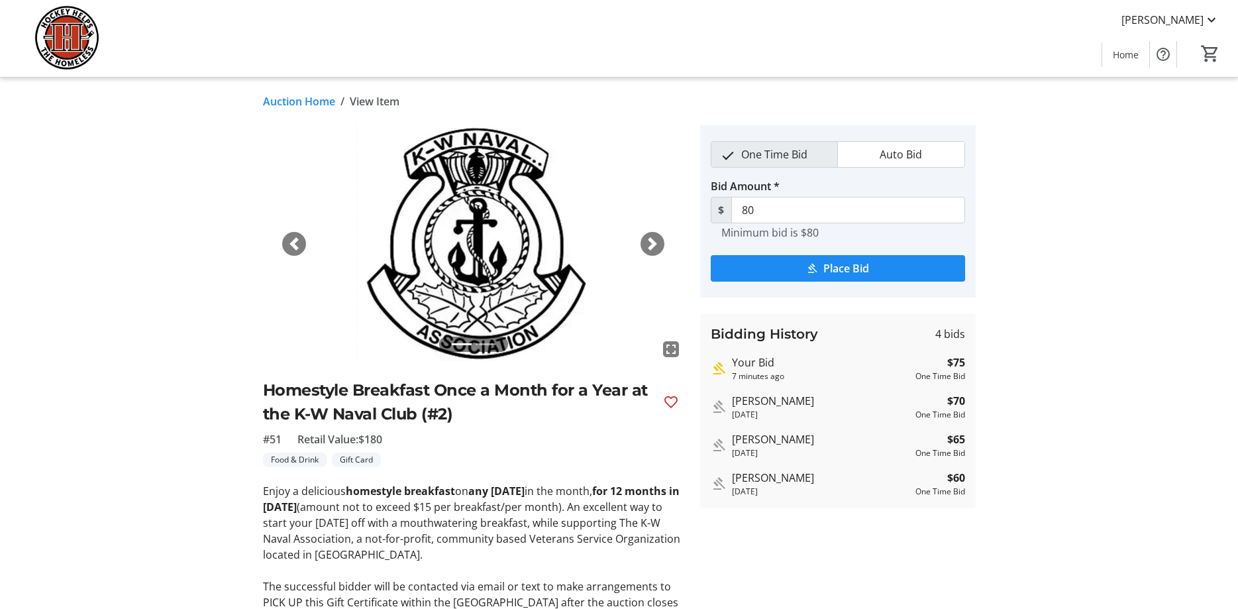
click at [278, 101] on link "Auction Home" at bounding box center [299, 101] width 72 height 16
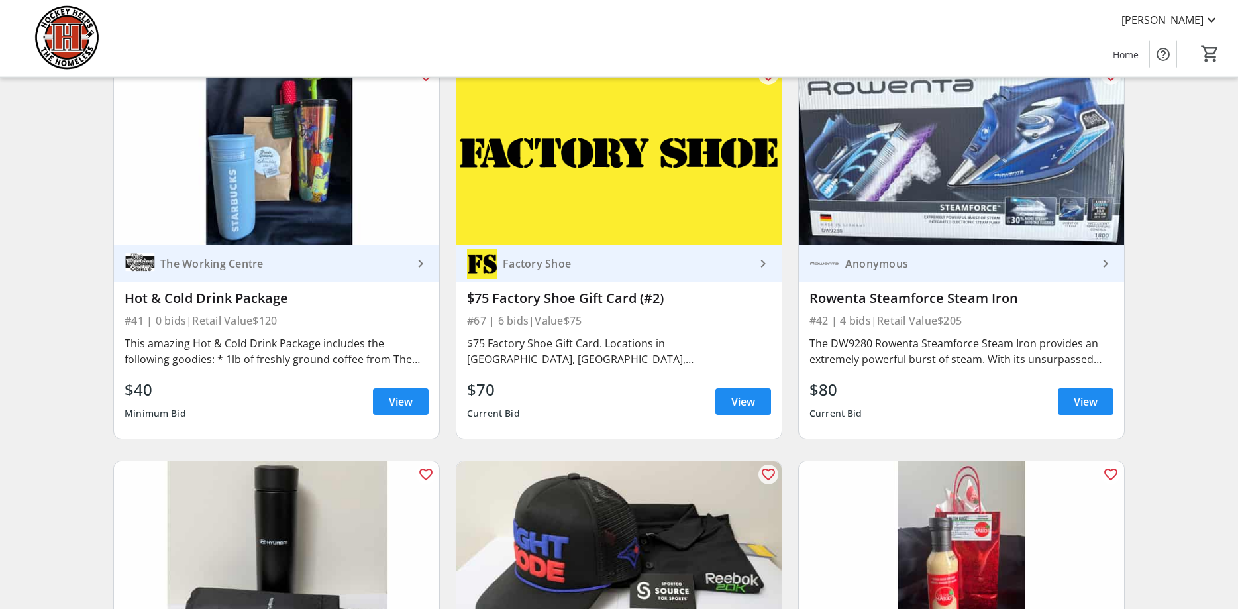
scroll to position [6757, 0]
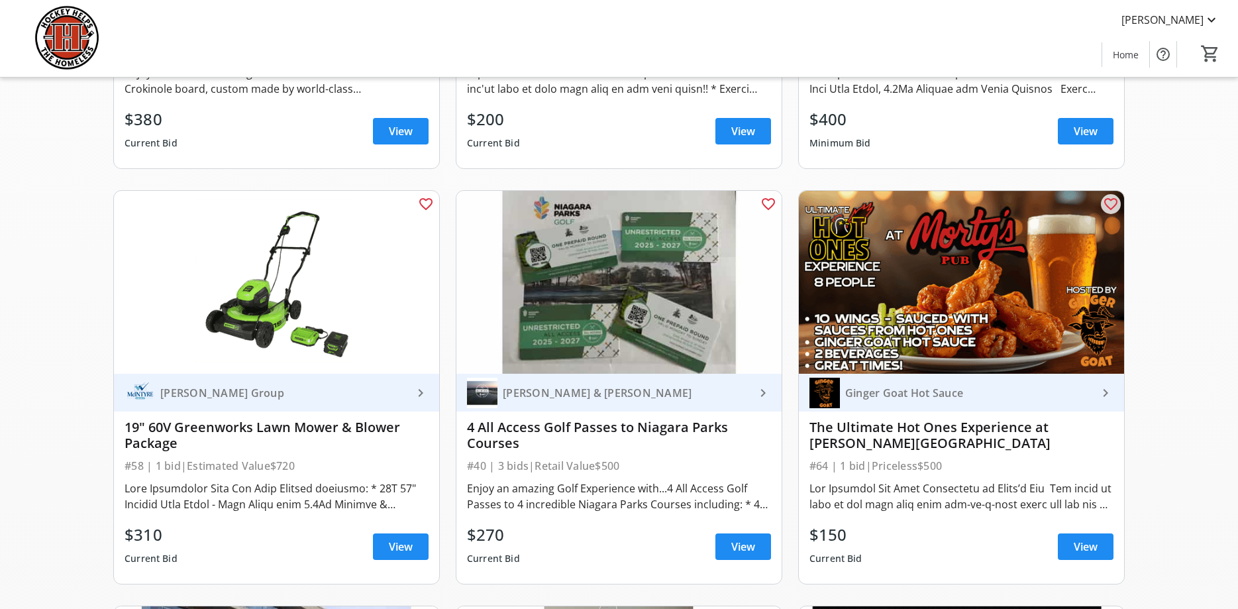
scroll to position [1081, 0]
